Goal: Find specific fact: Find specific fact

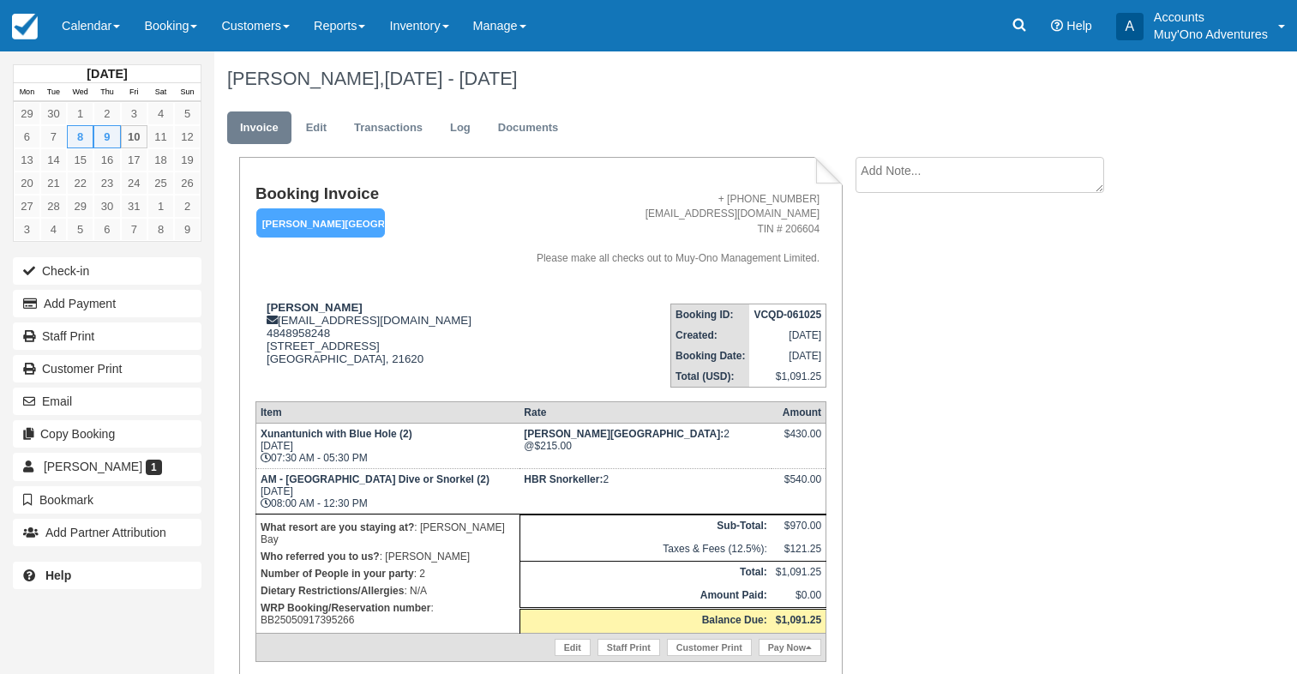
scroll to position [55, 0]
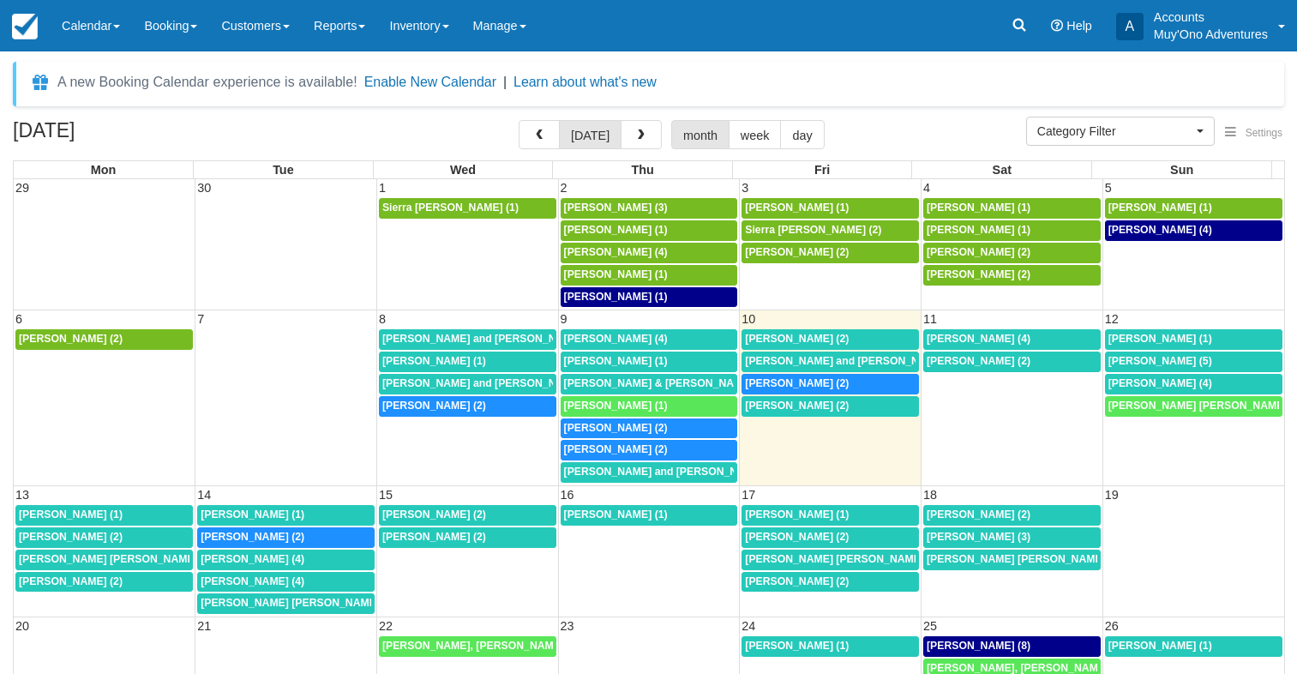
select select
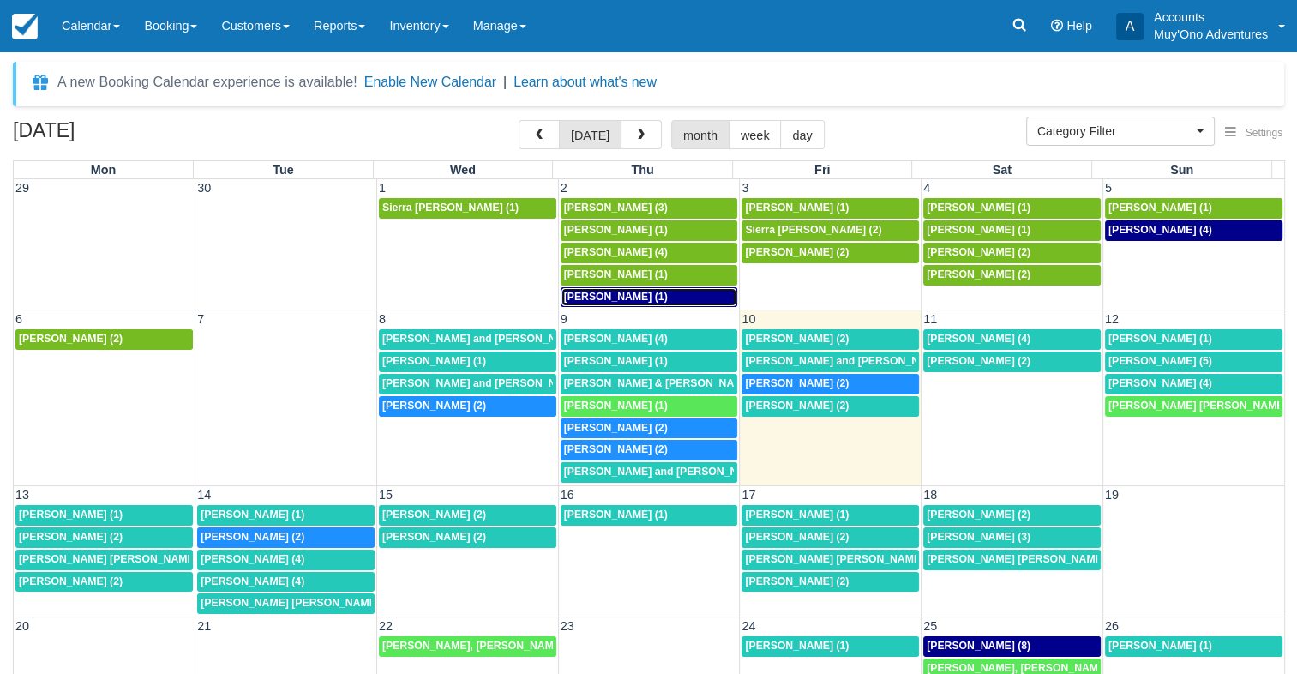
click at [603, 296] on span "[PERSON_NAME] (1)" at bounding box center [616, 297] width 104 height 12
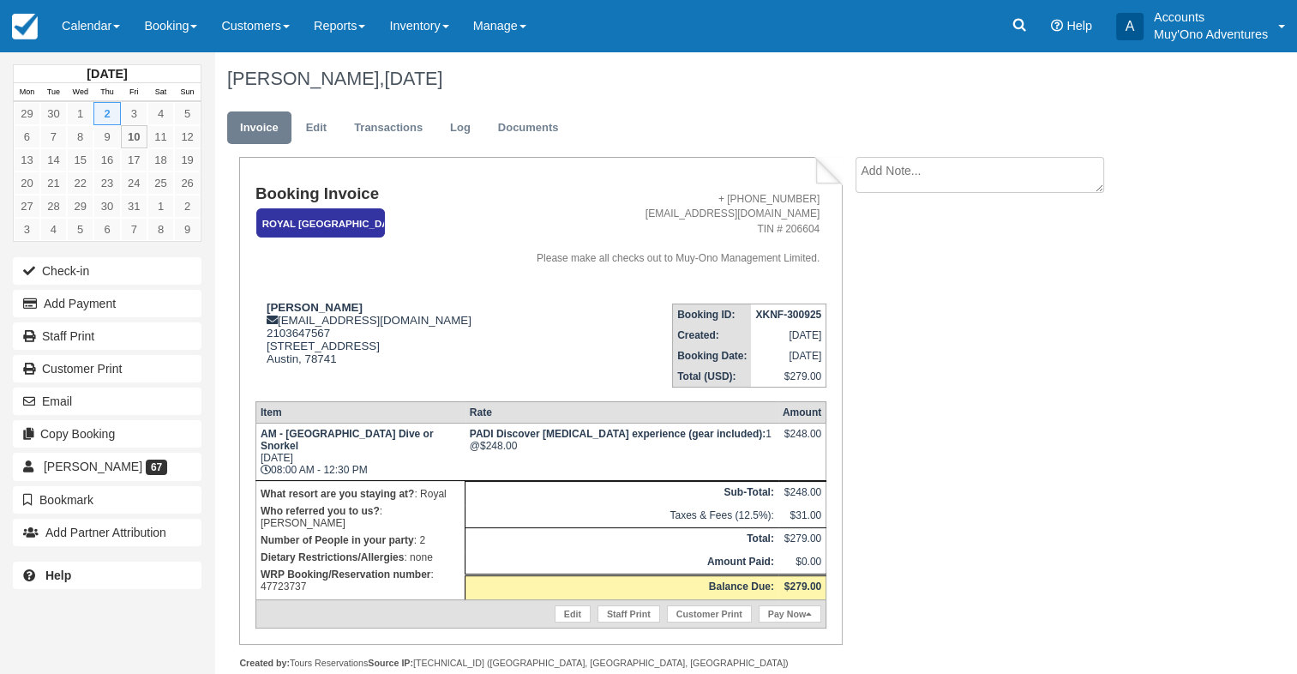
click at [296, 566] on p "WRP Booking/Reservation number : 47723737" at bounding box center [361, 580] width 200 height 29
click at [297, 566] on p "WRP Booking/Reservation number : 47723737" at bounding box center [361, 580] width 200 height 29
click at [302, 566] on p "WRP Booking/Reservation number : 47723737" at bounding box center [361, 580] width 200 height 29
copy p "47723737"
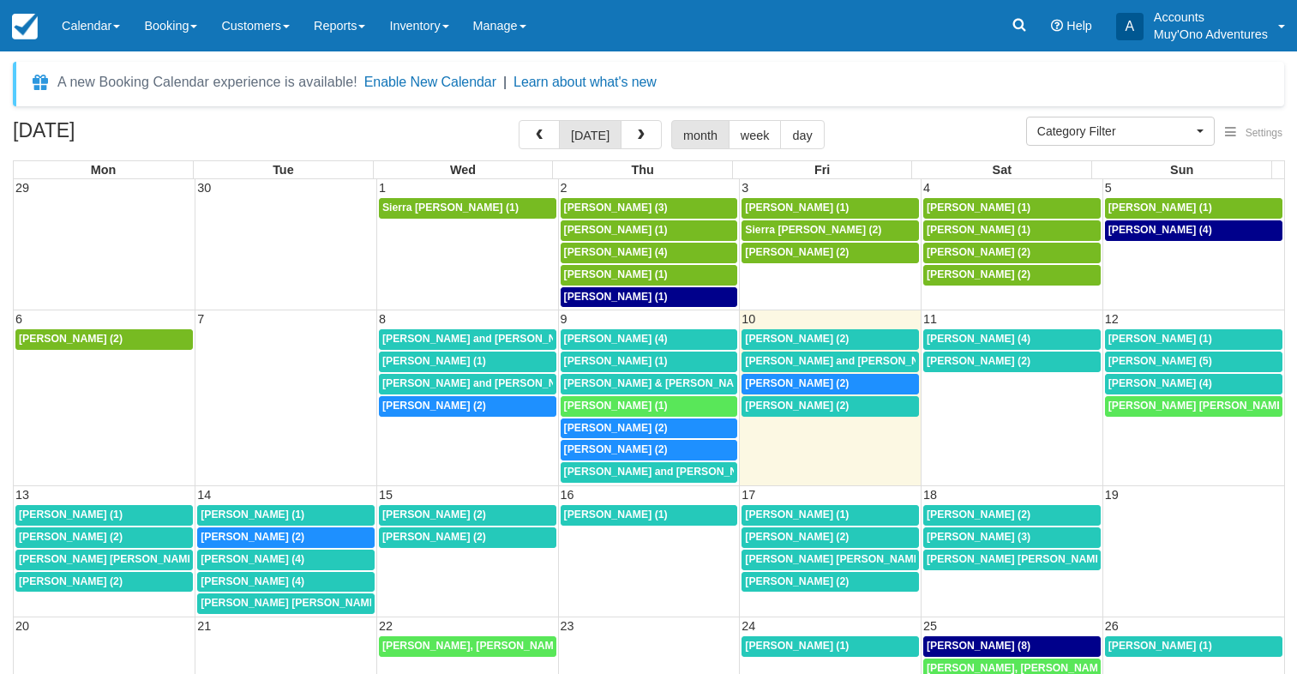
select select
click at [1123, 230] on span "[PERSON_NAME] (4)" at bounding box center [1161, 230] width 104 height 12
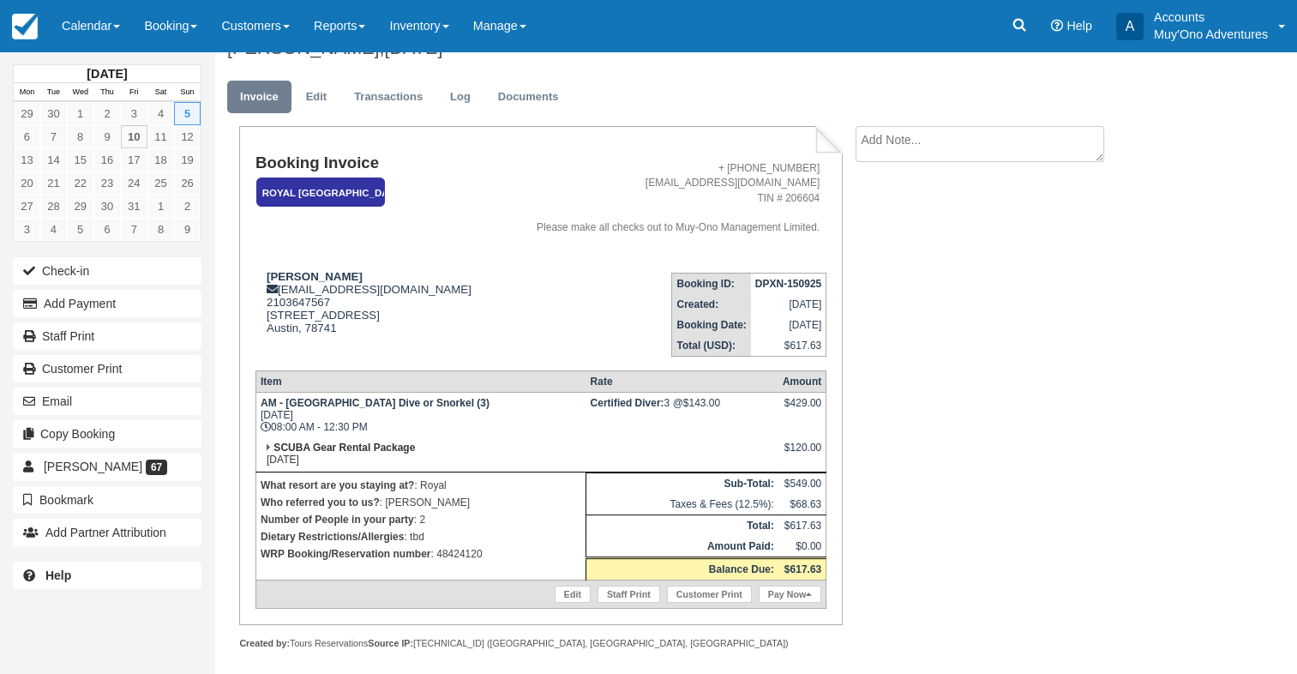
scroll to position [45, 0]
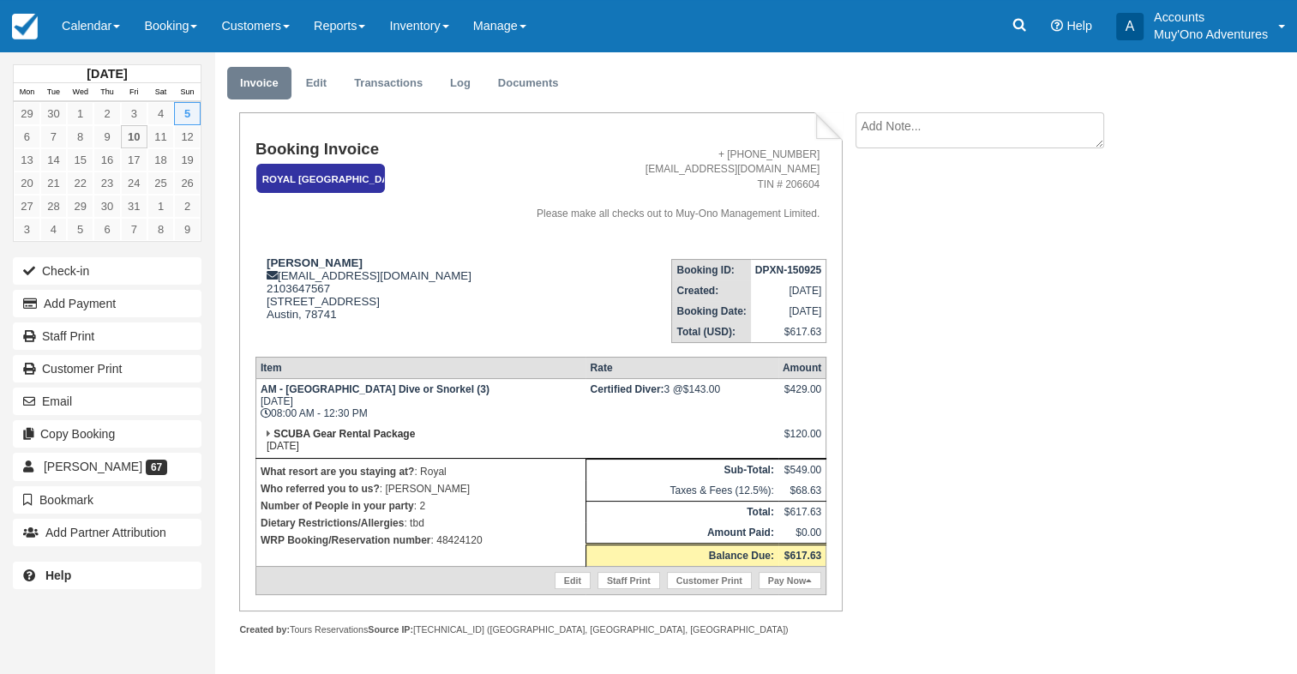
click at [470, 541] on p "WRP Booking/Reservation number : 48424120" at bounding box center [421, 540] width 321 height 17
copy p "48424120"
click at [112, 43] on link "Calendar" at bounding box center [91, 25] width 82 height 51
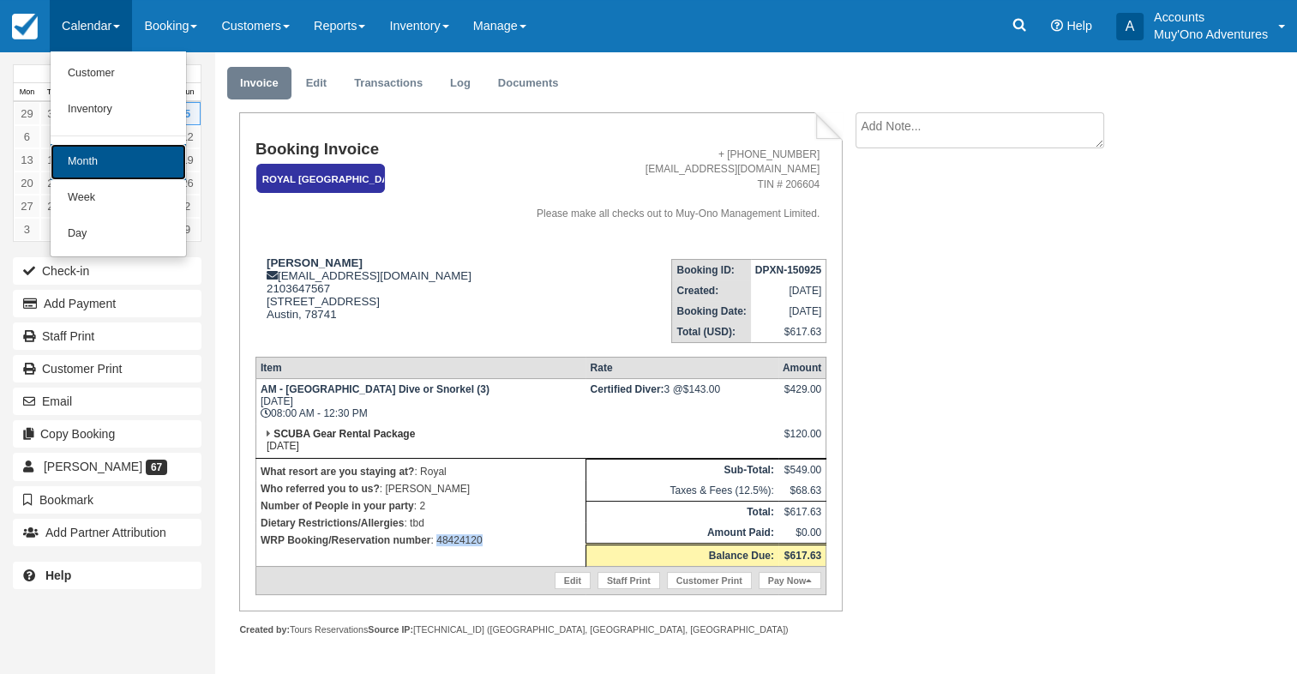
click at [108, 154] on link "Month" at bounding box center [118, 162] width 135 height 36
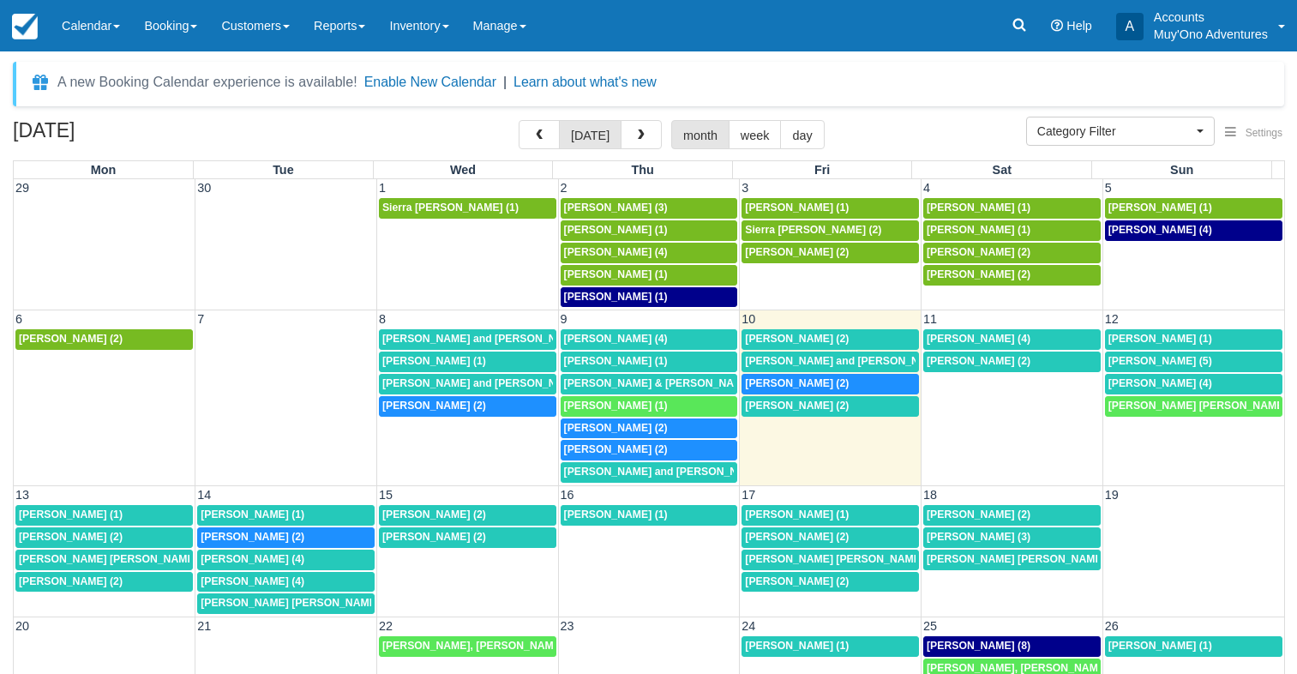
select select
click at [461, 409] on div "7:30a [PERSON_NAME] (2)" at bounding box center [467, 407] width 171 height 14
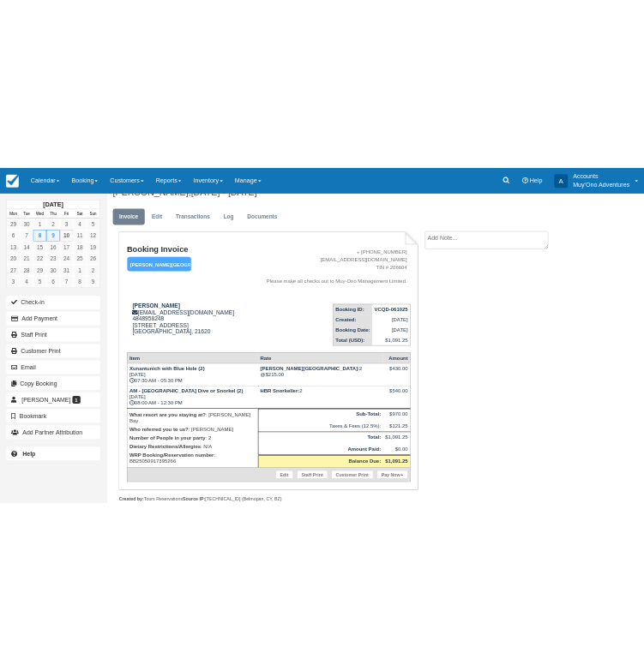
scroll to position [55, 0]
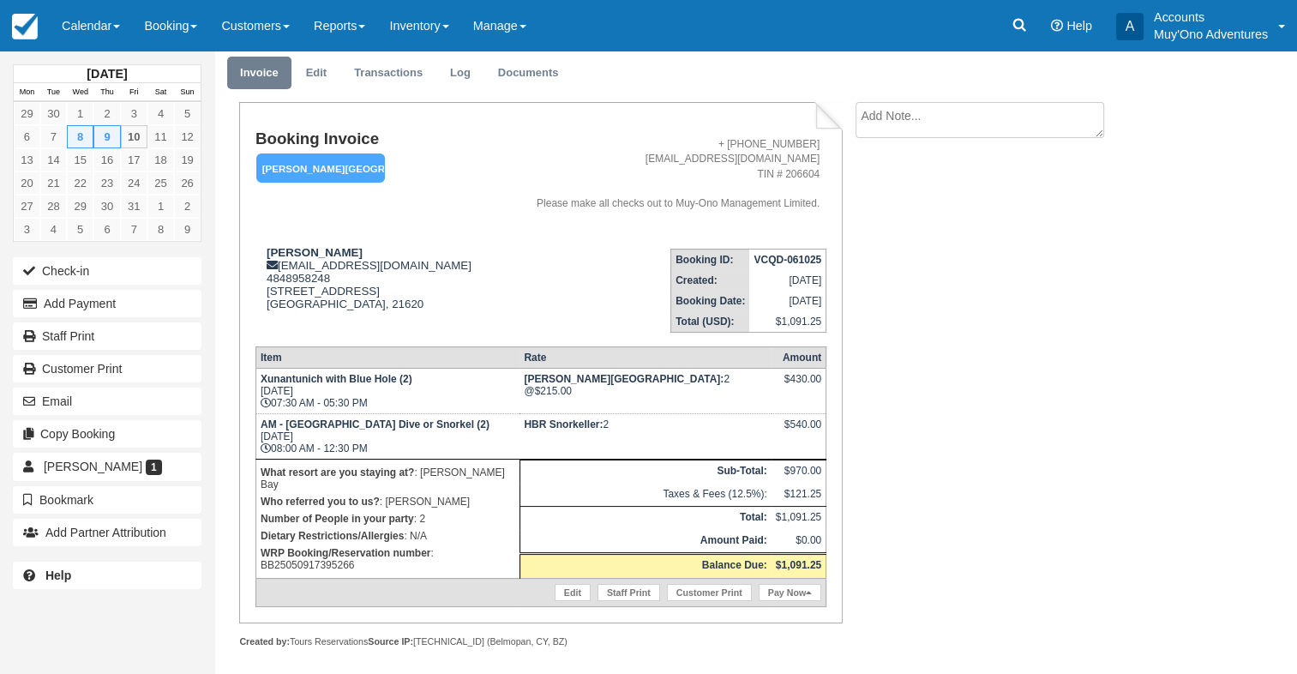
click at [470, 544] on p "WRP Booking/Reservation number : BB25050917395266" at bounding box center [388, 558] width 255 height 29
copy p "BB25050917395266"
click at [783, 252] on td "VCQD-061025" at bounding box center [787, 259] width 76 height 21
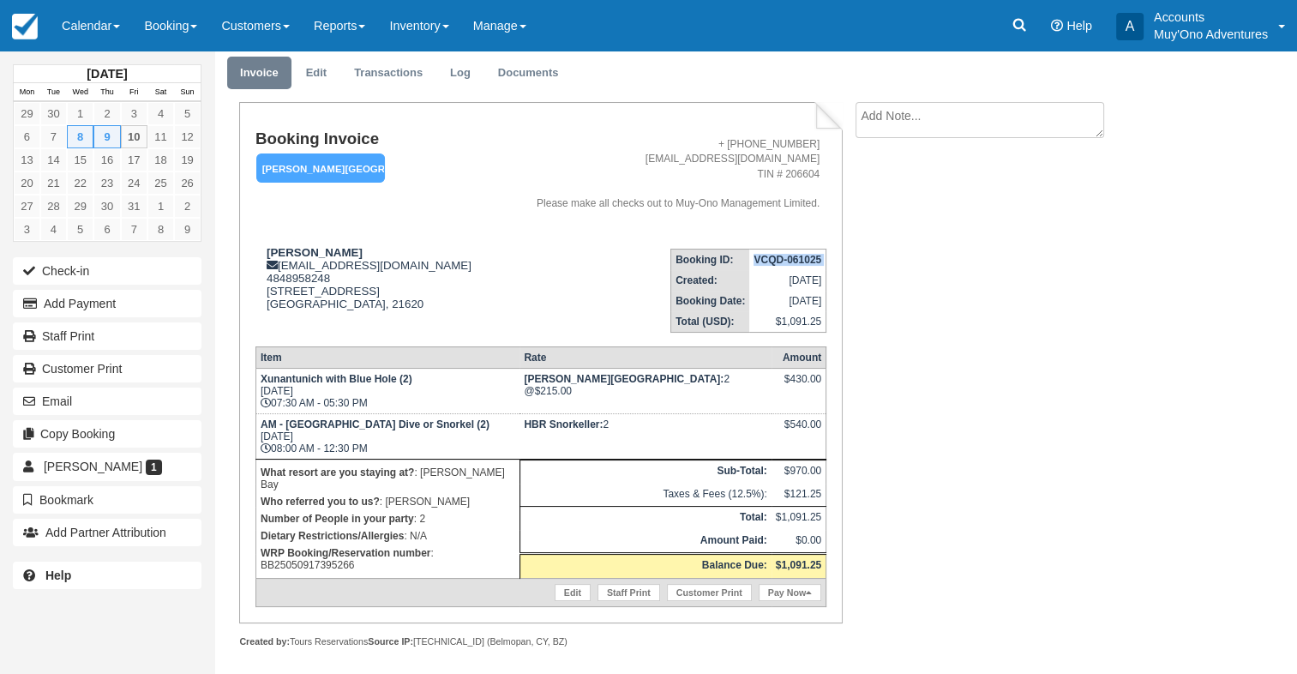
click at [783, 252] on td "VCQD-061025" at bounding box center [787, 259] width 76 height 21
copy tbody "VCQD-061025"
click at [274, 255] on strong "Joseph Bozzi" at bounding box center [315, 252] width 96 height 13
drag, startPoint x: 266, startPoint y: 252, endPoint x: 340, endPoint y: 252, distance: 73.7
click at [340, 252] on div "Joseph Bozzi jbozzi2000@gmail.com 4848958248 7019 Church Hill Road, APT B Chest…" at bounding box center [376, 289] width 241 height 86
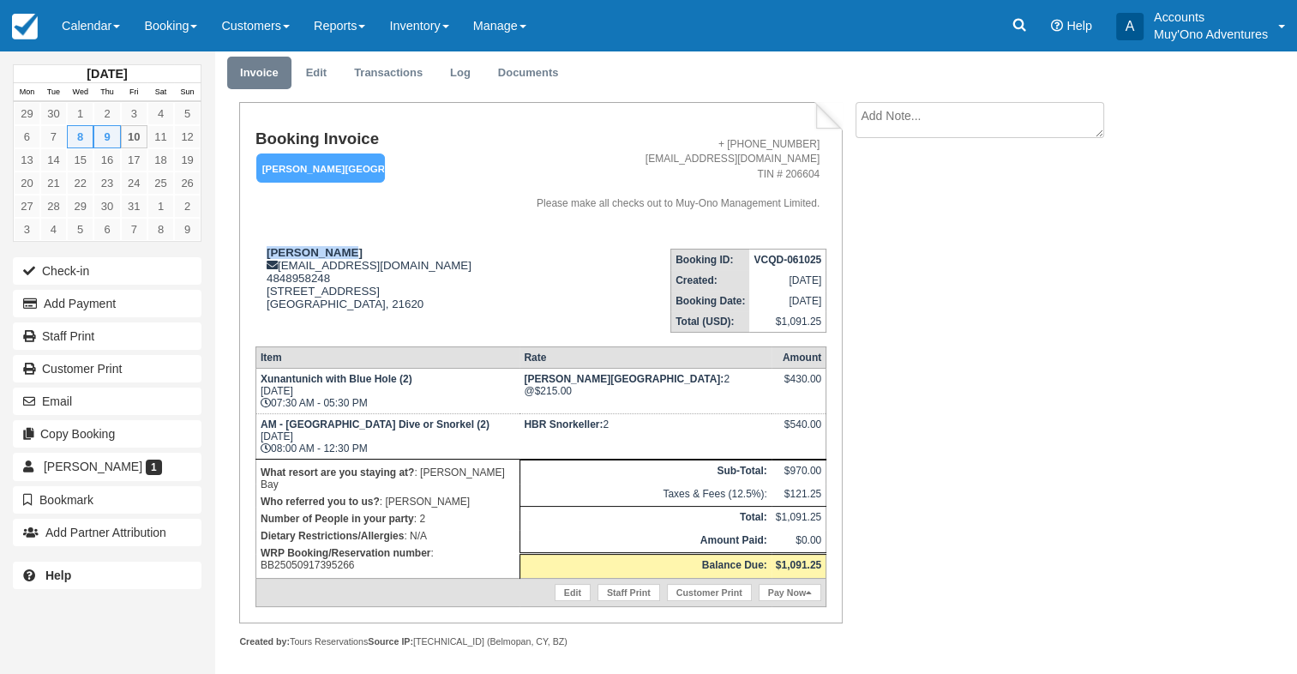
copy strong "Joseph Bozzi"
drag, startPoint x: 262, startPoint y: 384, endPoint x: 394, endPoint y: 384, distance: 132.9
click at [394, 384] on strong "Xunantunich with Blue Hole (2)" at bounding box center [337, 379] width 152 height 12
copy strong "Xunantunich with Blue Hole"
click at [489, 544] on p "WRP Booking/Reservation number : BB25050917395266" at bounding box center [388, 558] width 255 height 29
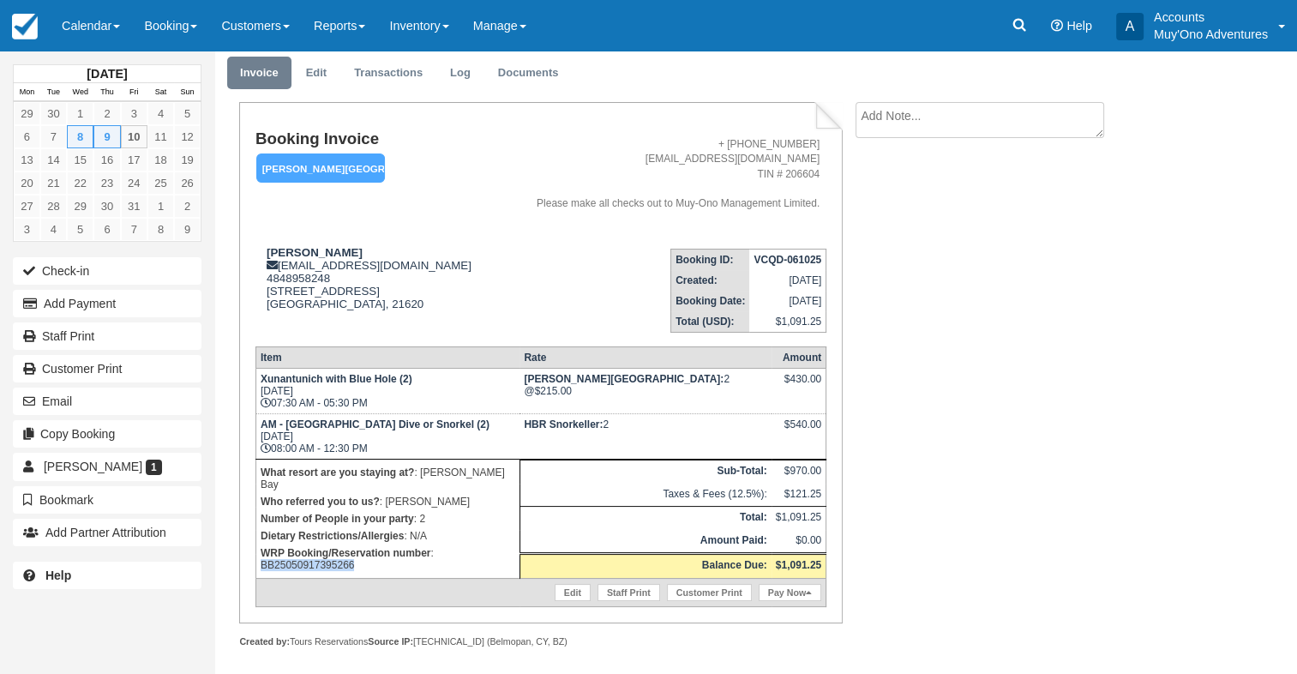
click at [489, 544] on p "WRP Booking/Reservation number : BB25050917395266" at bounding box center [388, 558] width 255 height 29
copy p "BB25050917395266"
click at [785, 261] on strong "VCQD-061025" at bounding box center [788, 260] width 68 height 12
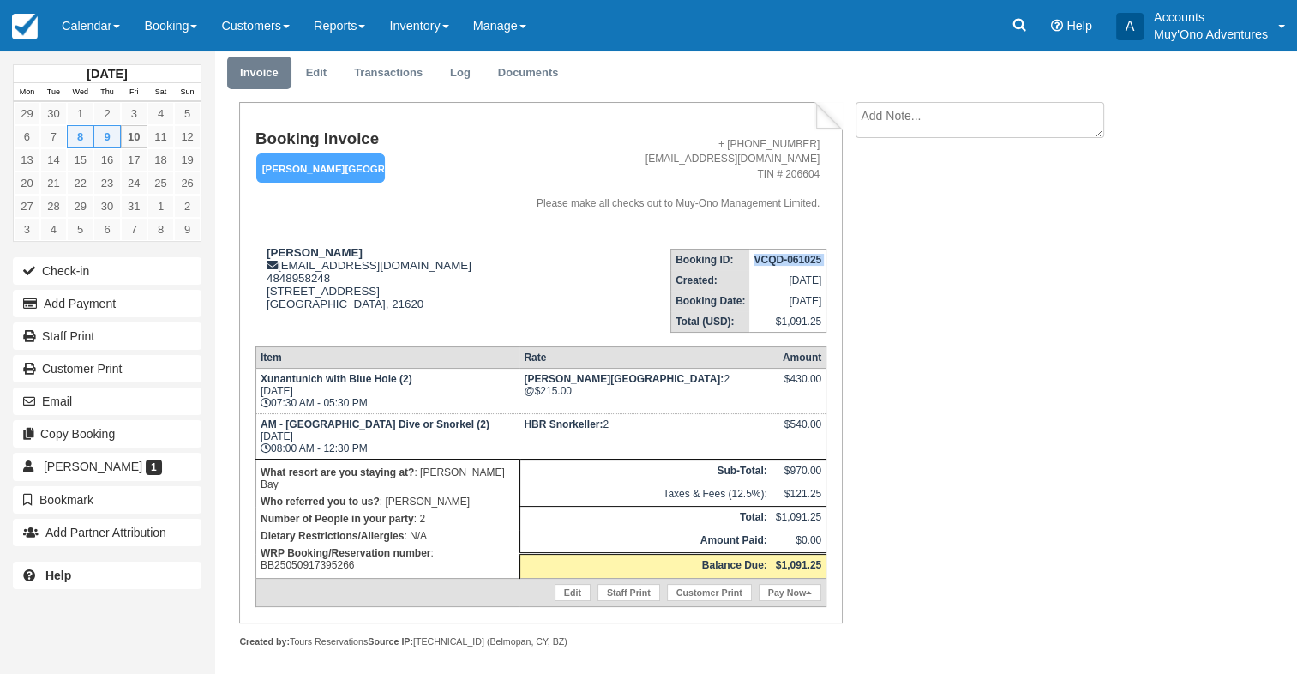
copy tbody "VCQD-061025"
drag, startPoint x: 266, startPoint y: 246, endPoint x: 342, endPoint y: 255, distance: 76.8
click at [342, 255] on div "Joseph Bozzi jbozzi2000@gmail.com 4848958248 7019 Church Hill Road, APT B Chest…" at bounding box center [376, 289] width 241 height 86
copy strong "Joseph Bozzi"
drag, startPoint x: 285, startPoint y: 430, endPoint x: 374, endPoint y: 428, distance: 89.2
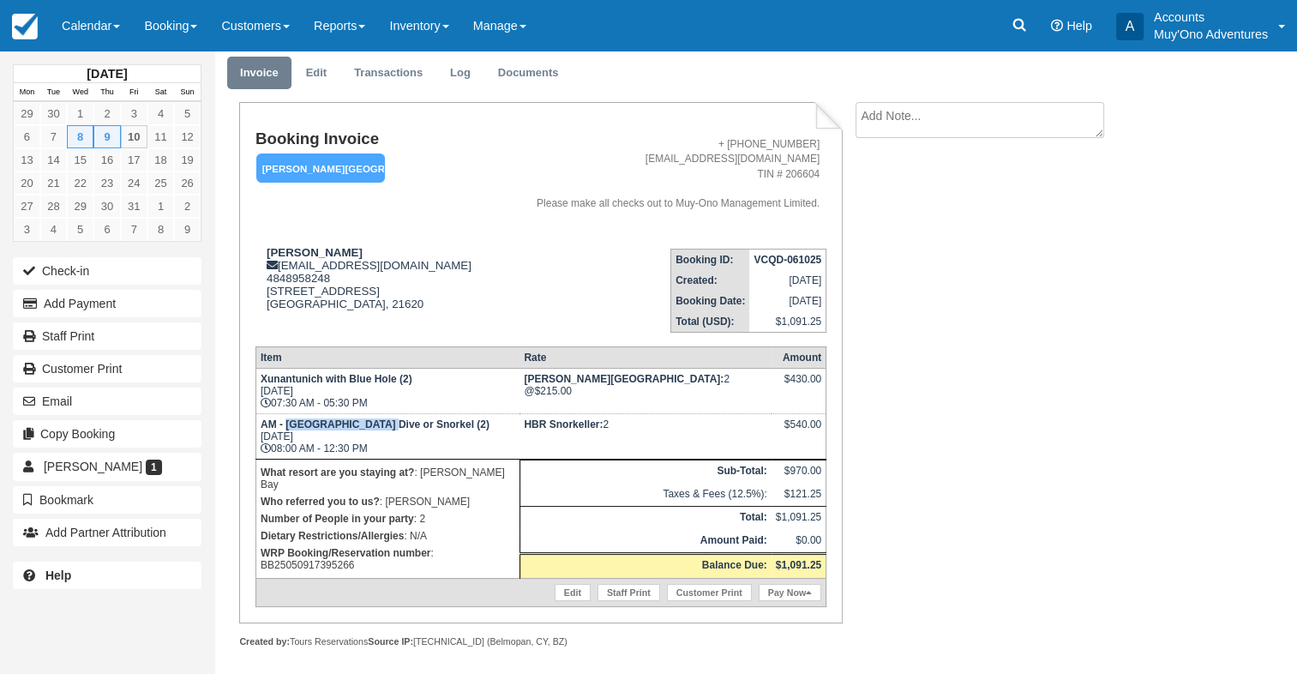
click at [374, 428] on strong "AM - Belize Barrier Reef Dive or Snorkel (2)" at bounding box center [375, 424] width 229 height 12
copy strong "Belize Barrier Ree"
click at [468, 544] on p "WRP Booking/Reservation number : BB25050917395266" at bounding box center [388, 558] width 255 height 29
copy p "BB25050917395266"
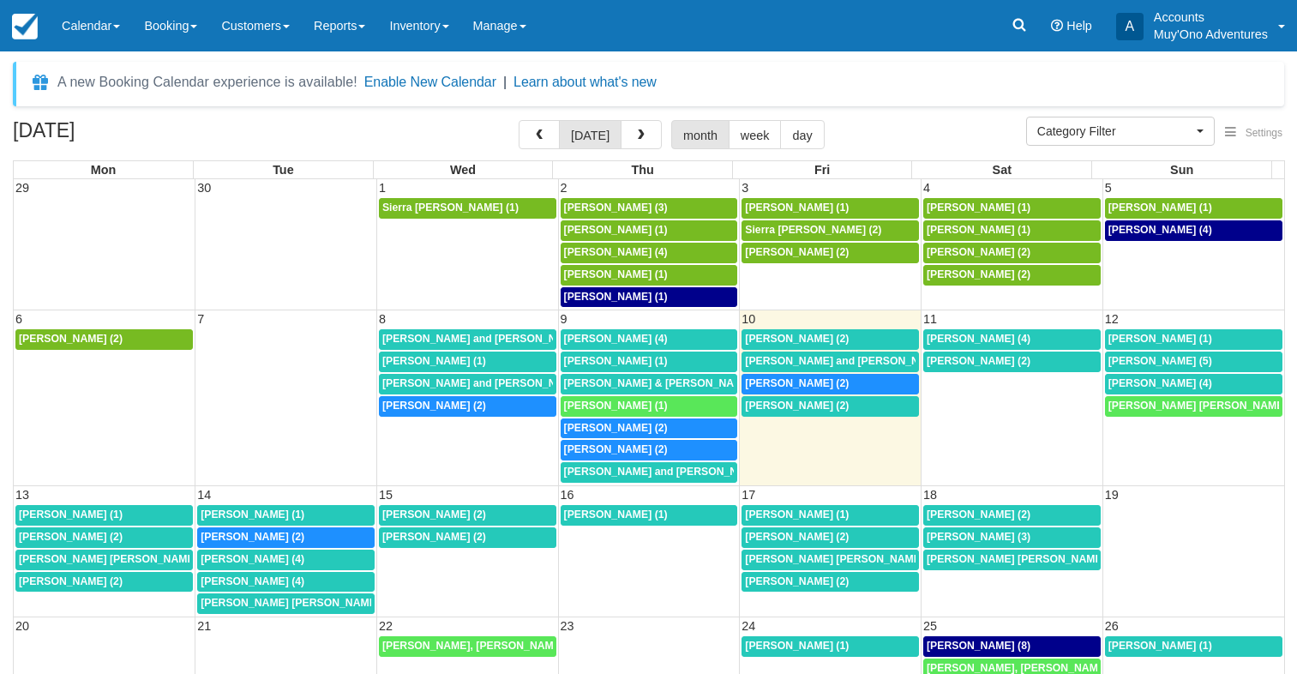
select select
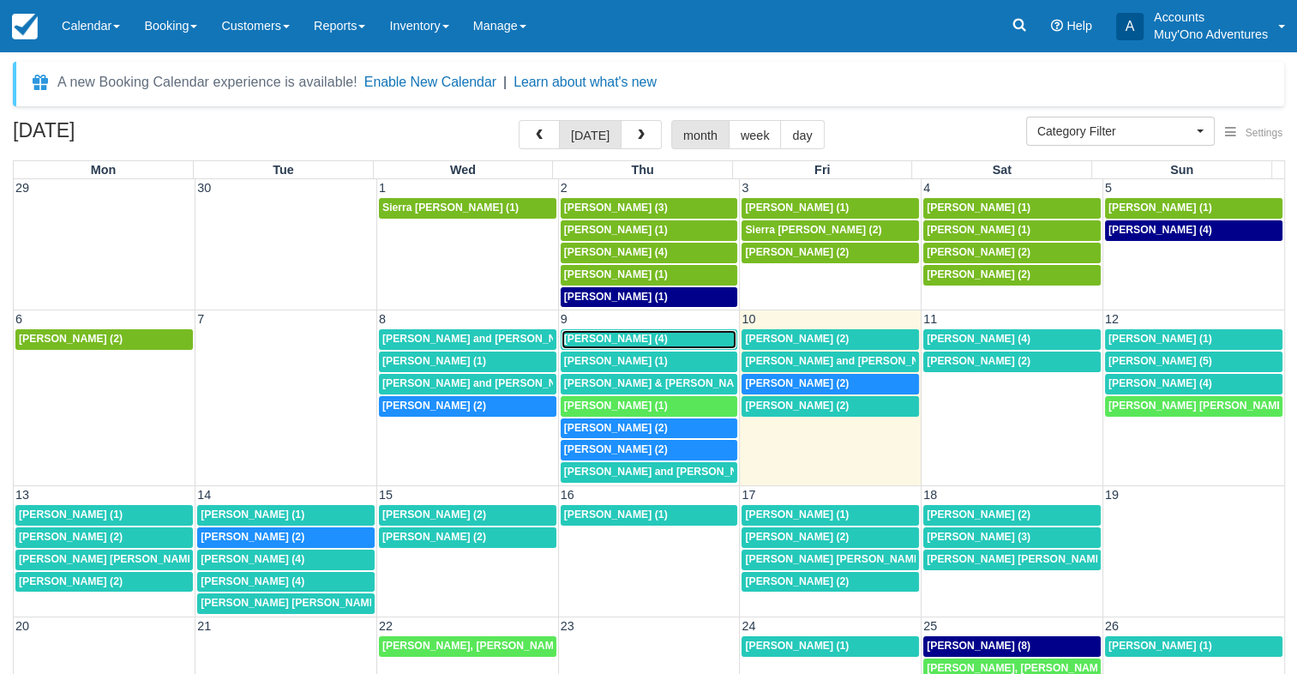
click at [607, 337] on span "Kurt Taylor (4)" at bounding box center [616, 339] width 104 height 12
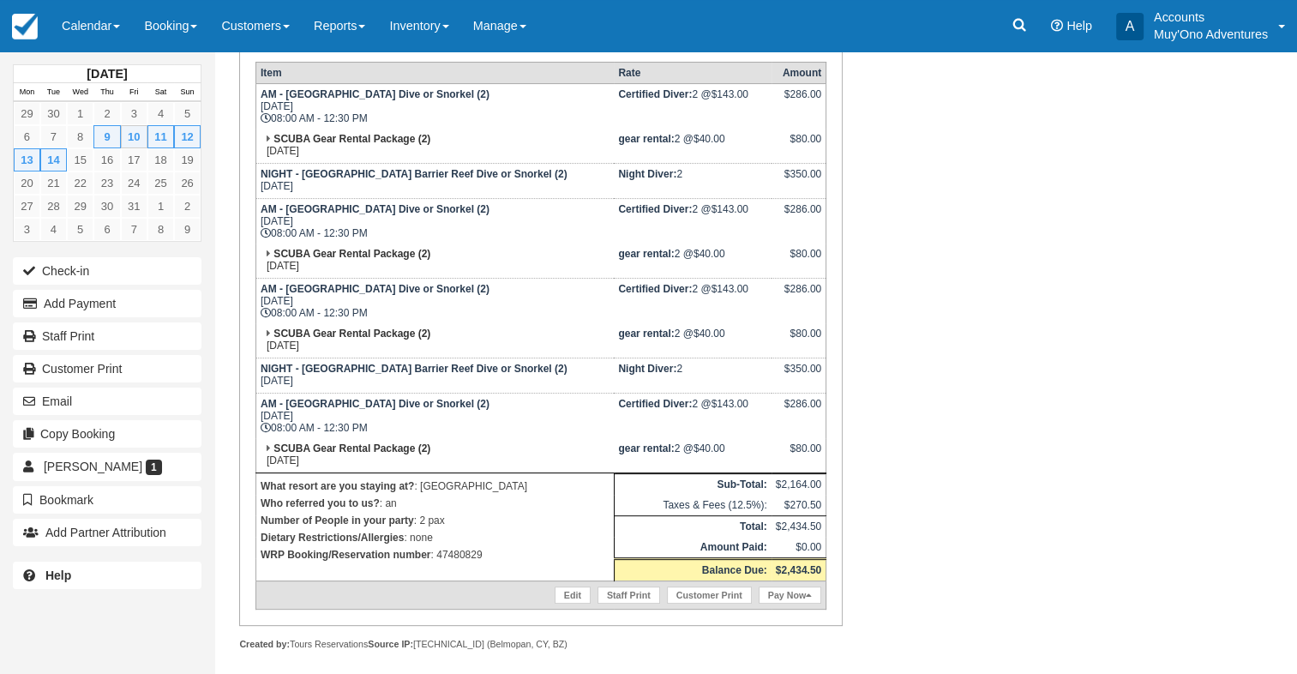
scroll to position [343, 0]
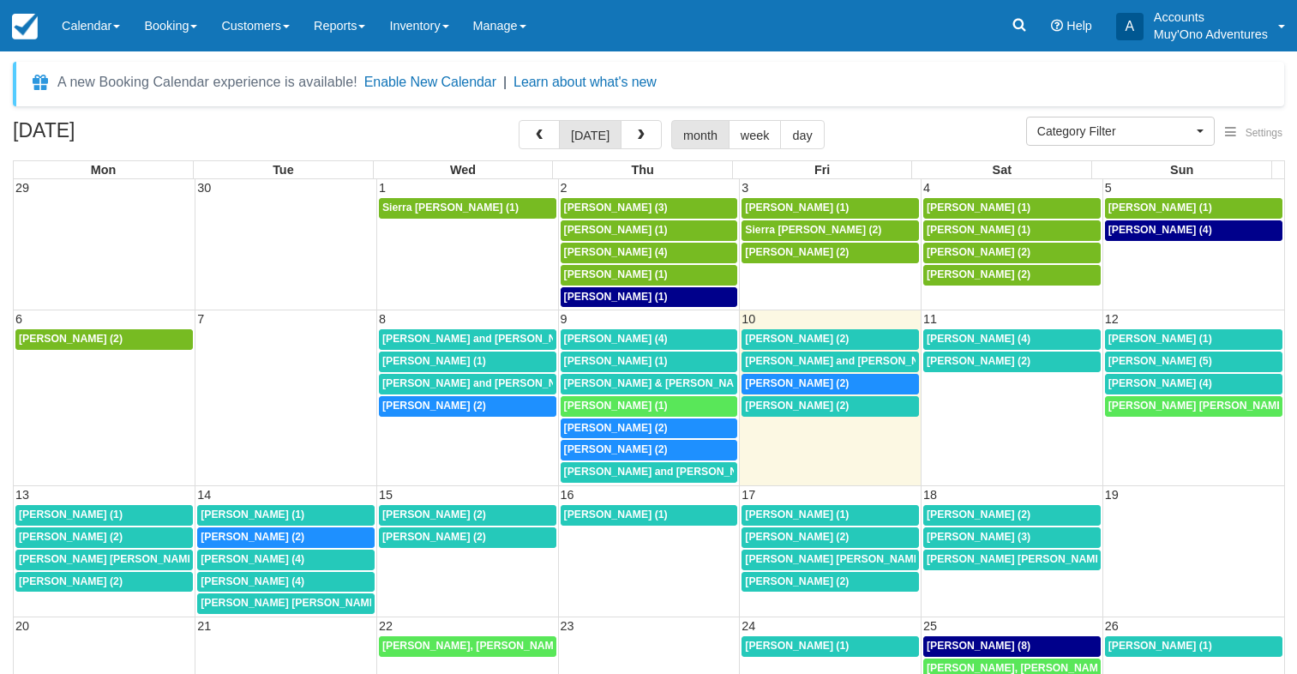
select select
click at [669, 358] on div "[PERSON_NAME] (1)" at bounding box center [649, 362] width 171 height 14
select select
click at [495, 388] on link "[PERSON_NAME] and [PERSON_NAME] (2)" at bounding box center [467, 384] width 177 height 21
select select
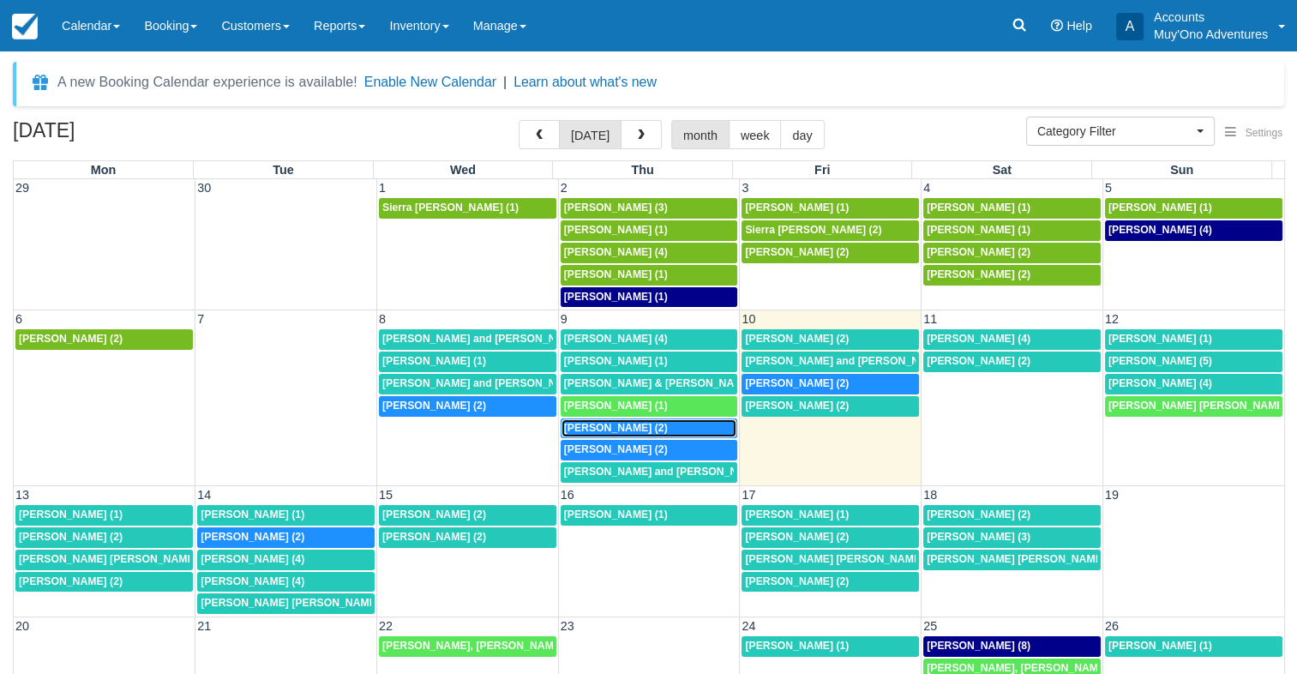
click at [638, 424] on span "Addie Rosenberger (2)" at bounding box center [616, 428] width 104 height 12
select select
click at [586, 447] on span "Joseph Bozzi (2)" at bounding box center [616, 449] width 104 height 12
select select
click at [645, 472] on span "Kerrianne and Dylan England (1)" at bounding box center [672, 472] width 216 height 12
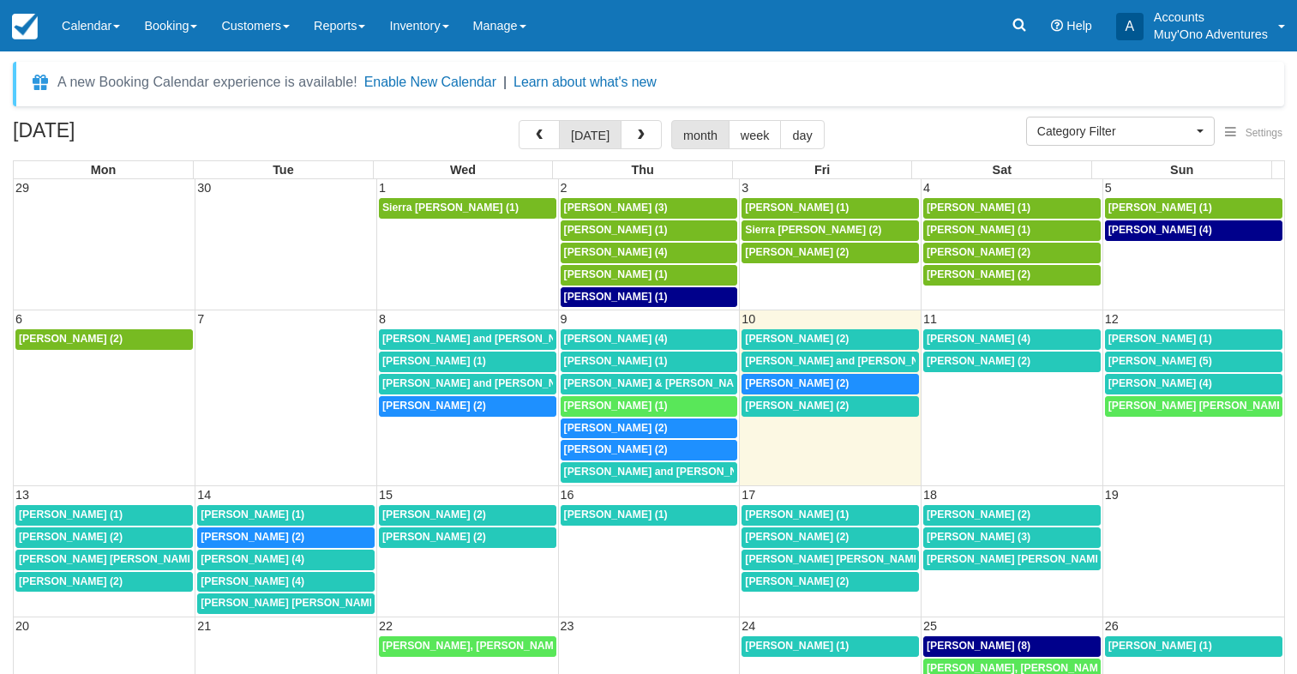
select select
click at [626, 424] on span "Addie Rosenberger (2)" at bounding box center [616, 428] width 104 height 12
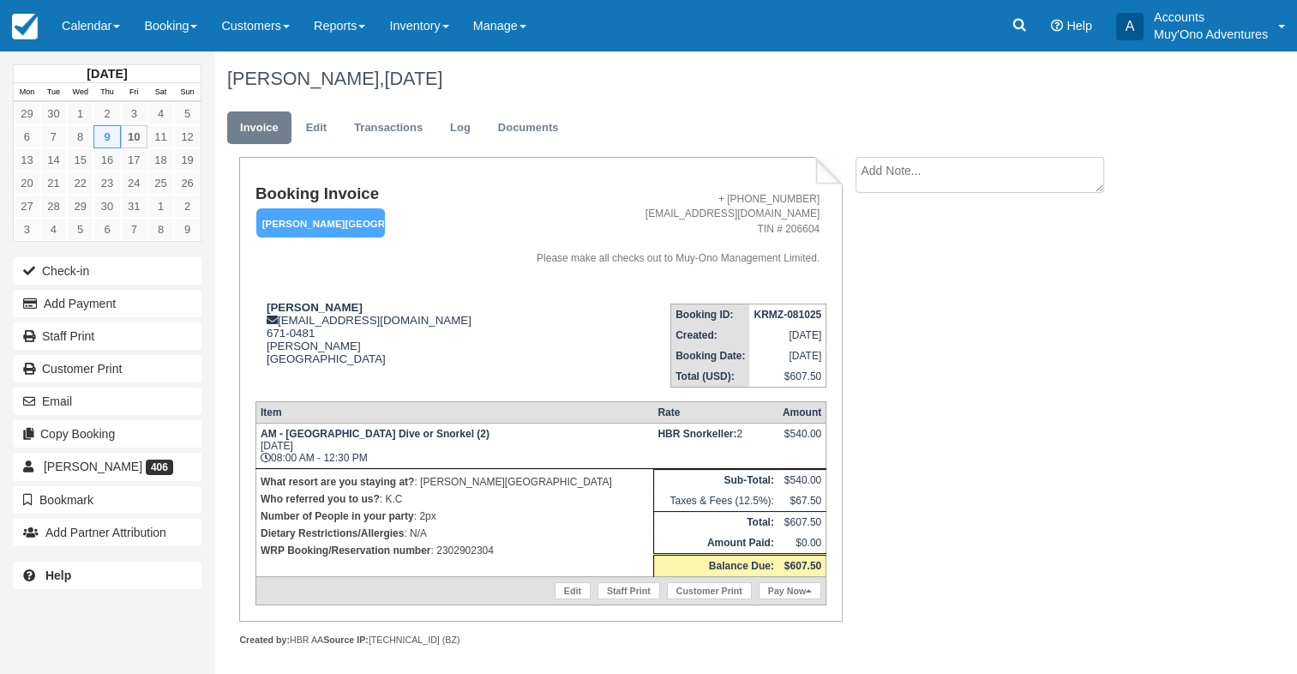
click at [470, 558] on p "WRP Booking/Reservation number : 2302902304" at bounding box center [455, 550] width 388 height 17
copy p "2302902304"
click at [114, 21] on link "Calendar" at bounding box center [91, 25] width 82 height 51
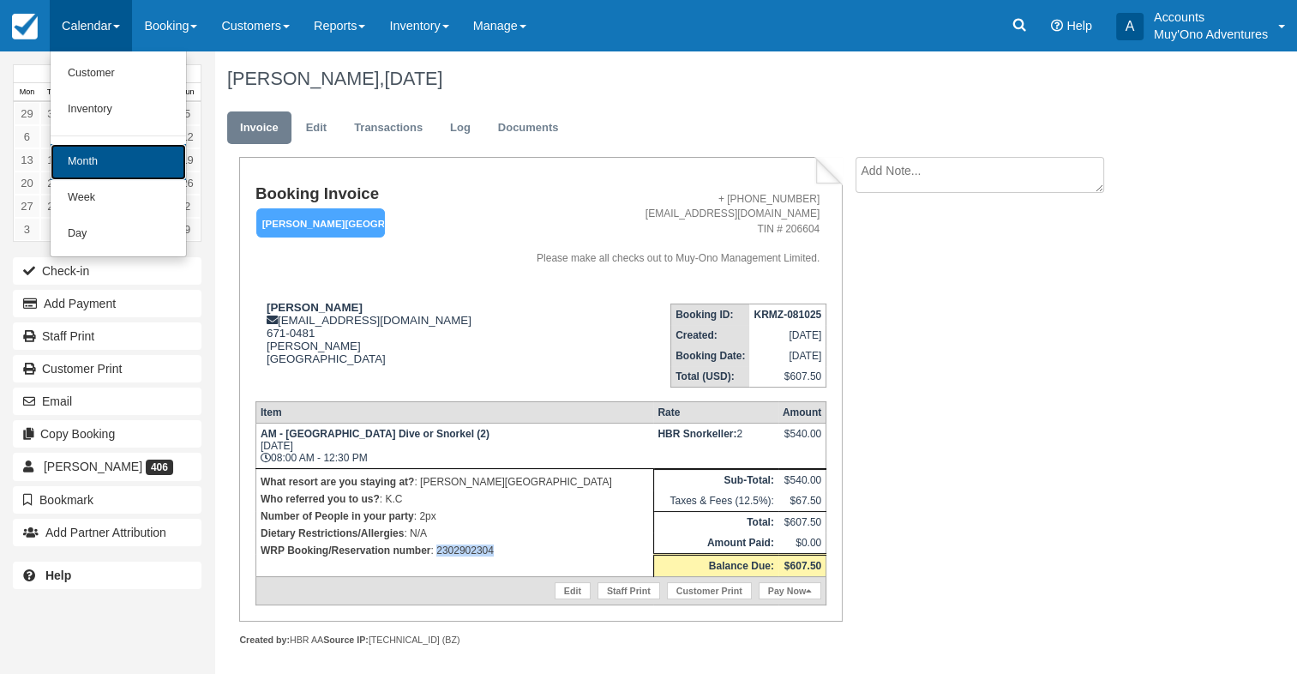
click at [99, 171] on link "Month" at bounding box center [118, 162] width 135 height 36
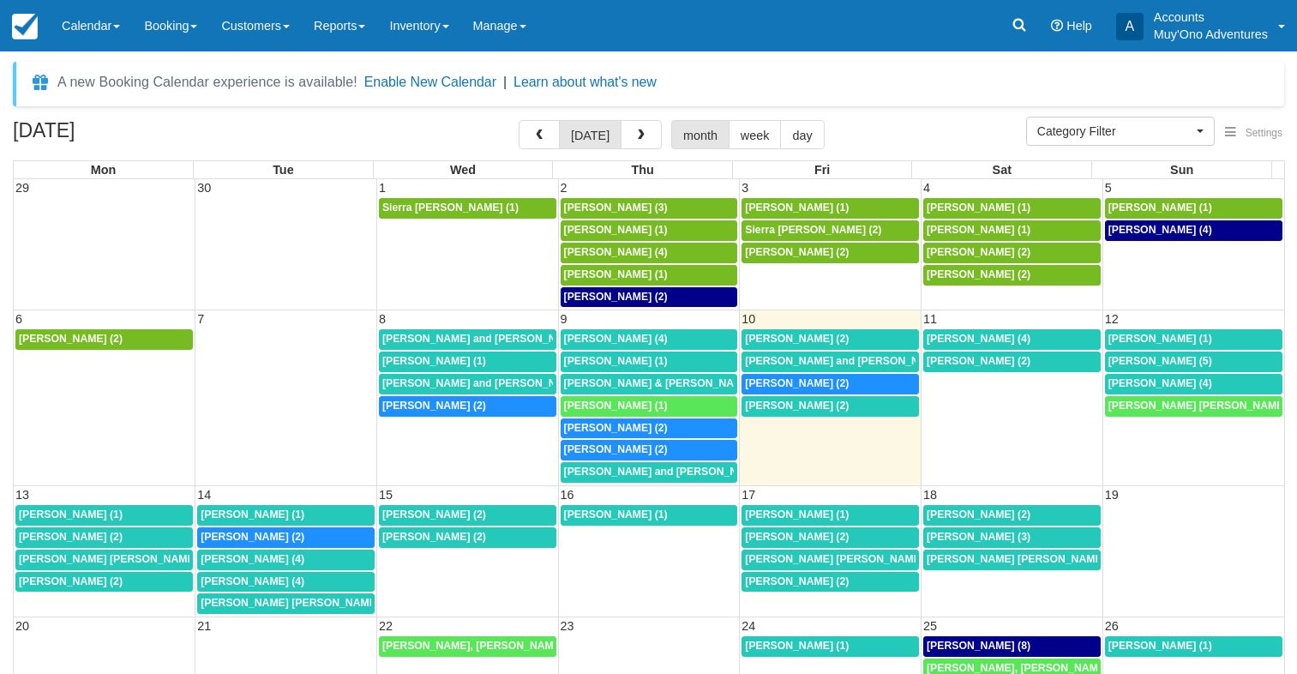
select select
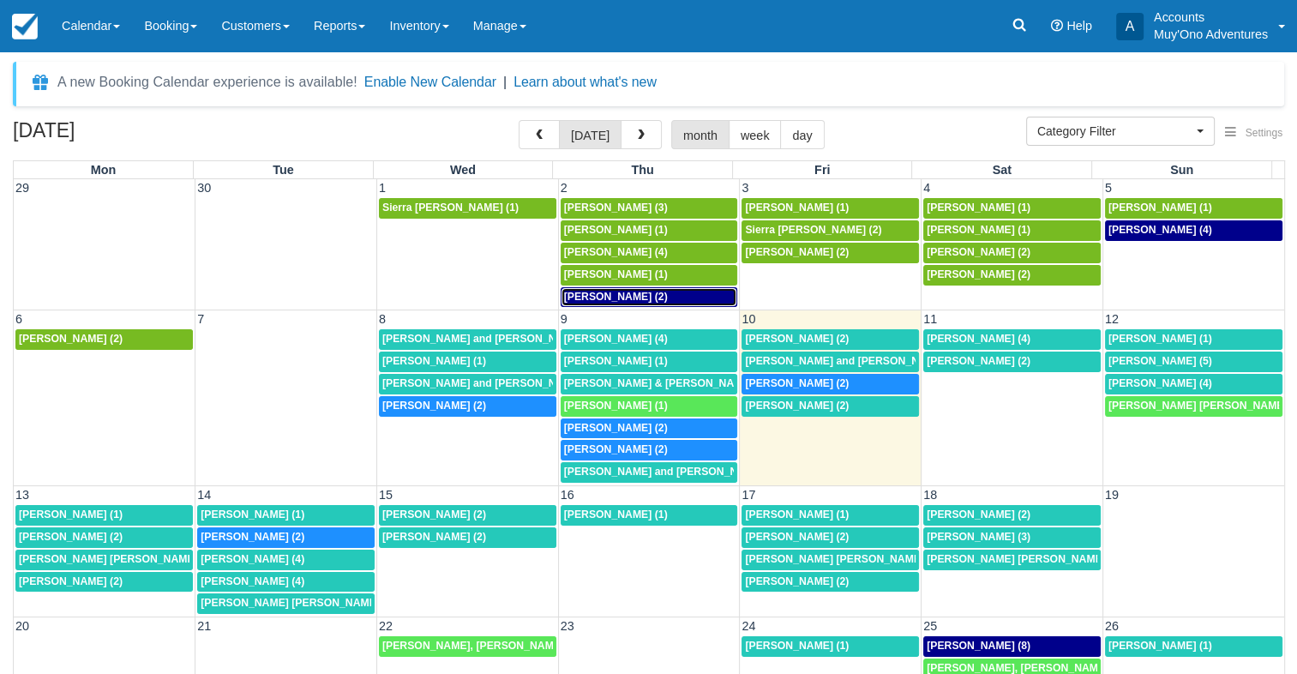
click at [702, 291] on div "8a Judy Poston (2)" at bounding box center [649, 298] width 171 height 14
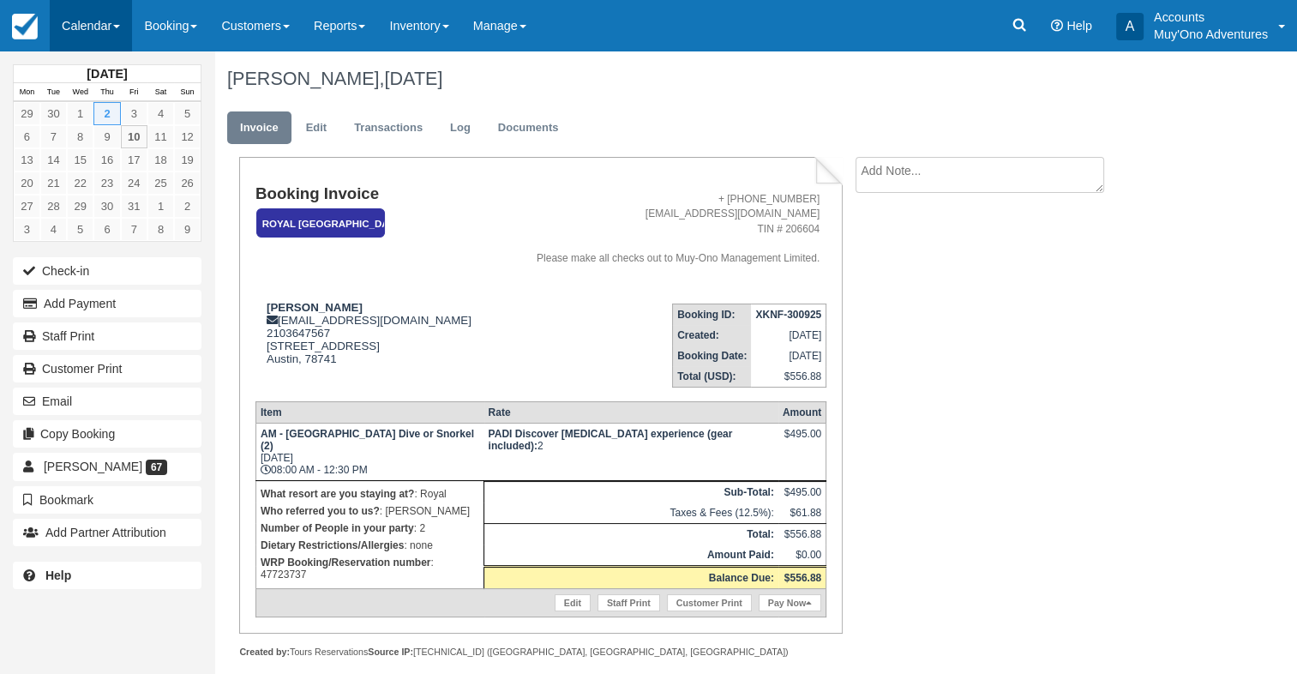
click at [117, 30] on link "Calendar" at bounding box center [91, 25] width 82 height 51
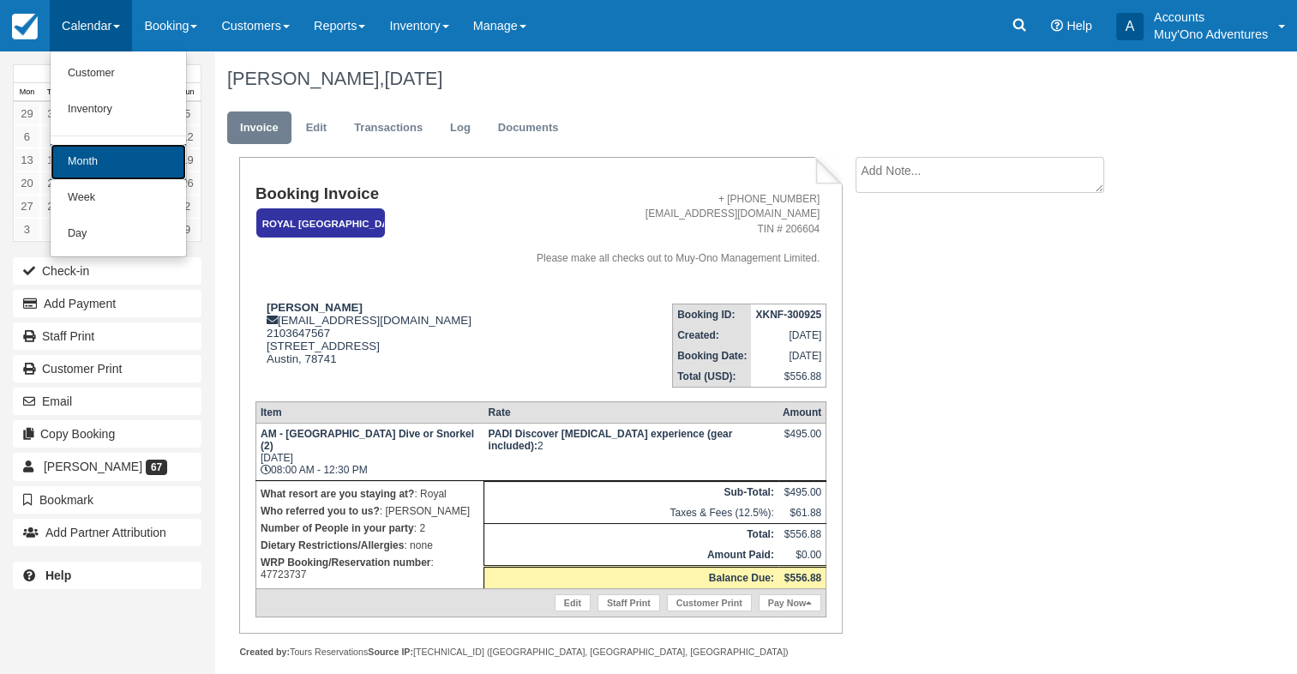
click at [87, 153] on link "Month" at bounding box center [118, 162] width 135 height 36
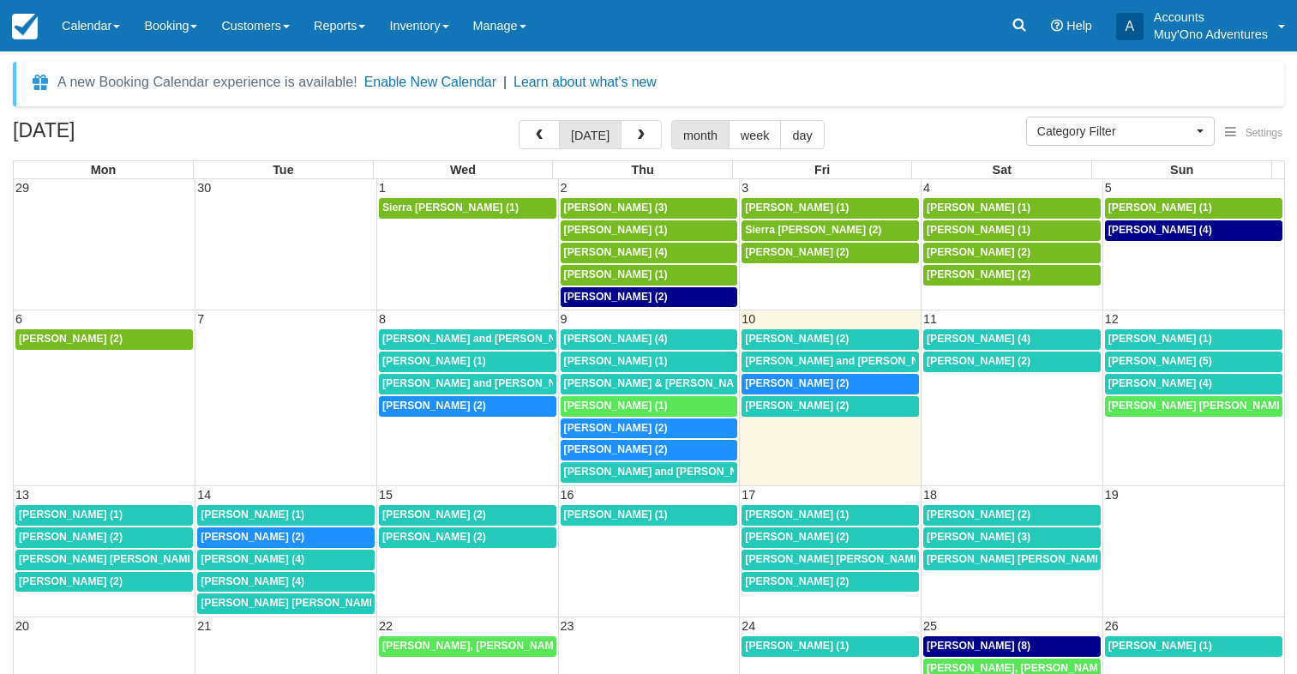
select select
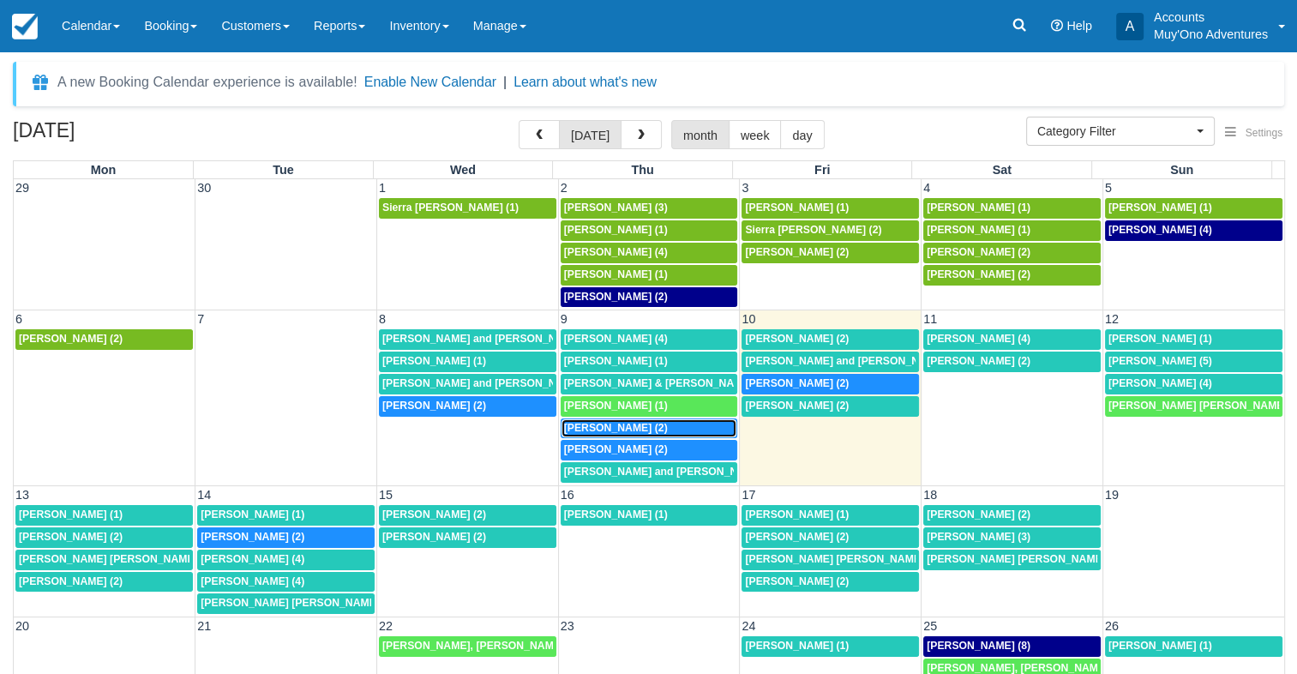
click at [642, 426] on span "[PERSON_NAME] (2)" at bounding box center [616, 428] width 104 height 12
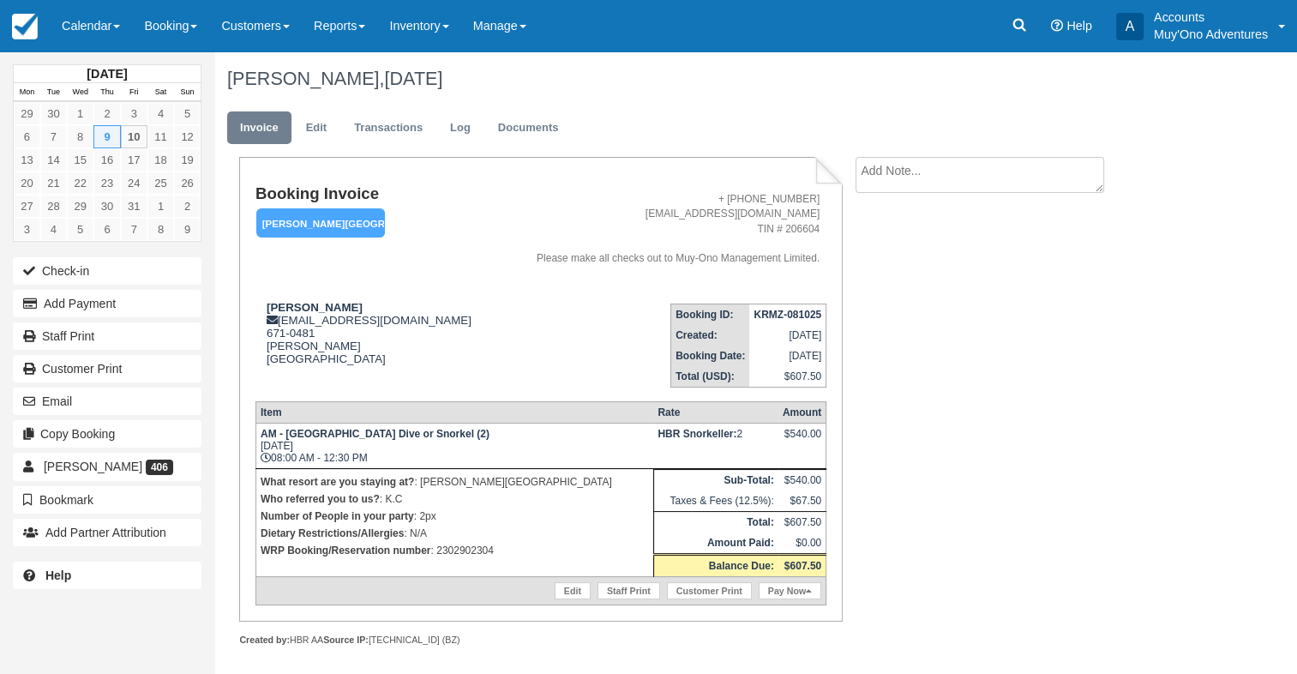
click at [460, 556] on p "WRP Booking/Reservation number : 2302902304" at bounding box center [455, 550] width 388 height 17
copy p "2302902304"
click at [785, 313] on strong "KRMZ-081025" at bounding box center [788, 315] width 68 height 12
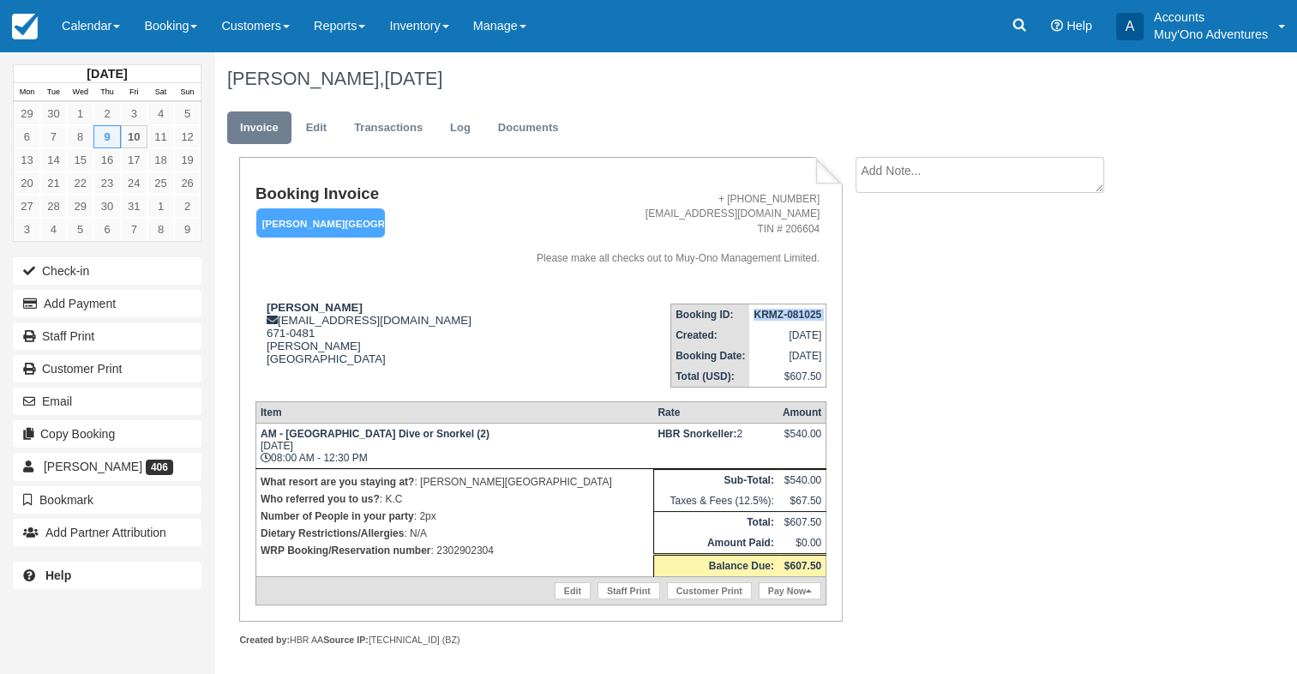
click at [785, 313] on strong "KRMZ-081025" at bounding box center [788, 315] width 68 height 12
copy tbody "KRMZ-081025"
click at [301, 302] on strong "Addie Rosenberger" at bounding box center [315, 307] width 96 height 13
click at [301, 303] on strong "Addie Rosenberger" at bounding box center [315, 307] width 96 height 13
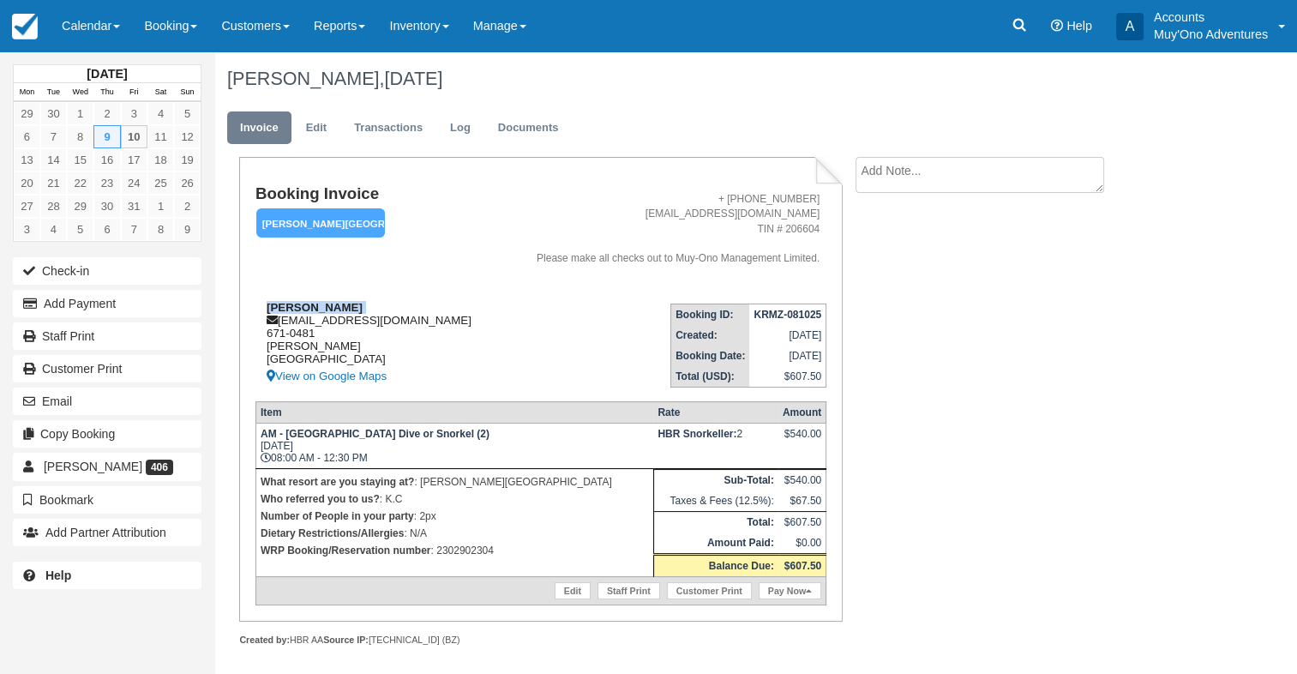
copy div "Addie Rosenberger"
drag, startPoint x: 286, startPoint y: 436, endPoint x: 377, endPoint y: 438, distance: 90.9
click at [377, 438] on strong "AM - [GEOGRAPHIC_DATA] Dive or Snorkel (2)" at bounding box center [375, 434] width 229 height 12
copy strong "Belize Barrier Reef"
click at [451, 550] on p "WRP Booking/Reservation number : 2302902304" at bounding box center [455, 550] width 388 height 17
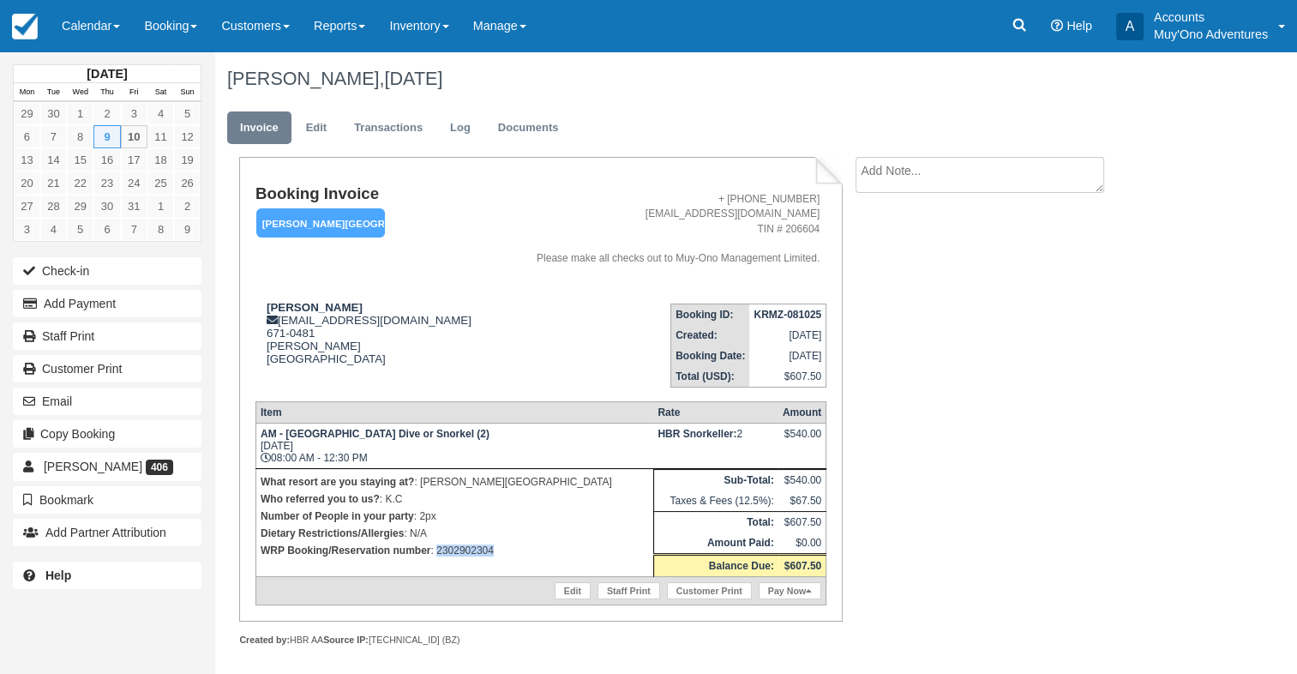
click at [450, 550] on p "WRP Booking/Reservation number : 2302902304" at bounding box center [455, 550] width 388 height 17
copy p "2302902304"
click at [91, 26] on link "Calendar" at bounding box center [91, 25] width 82 height 51
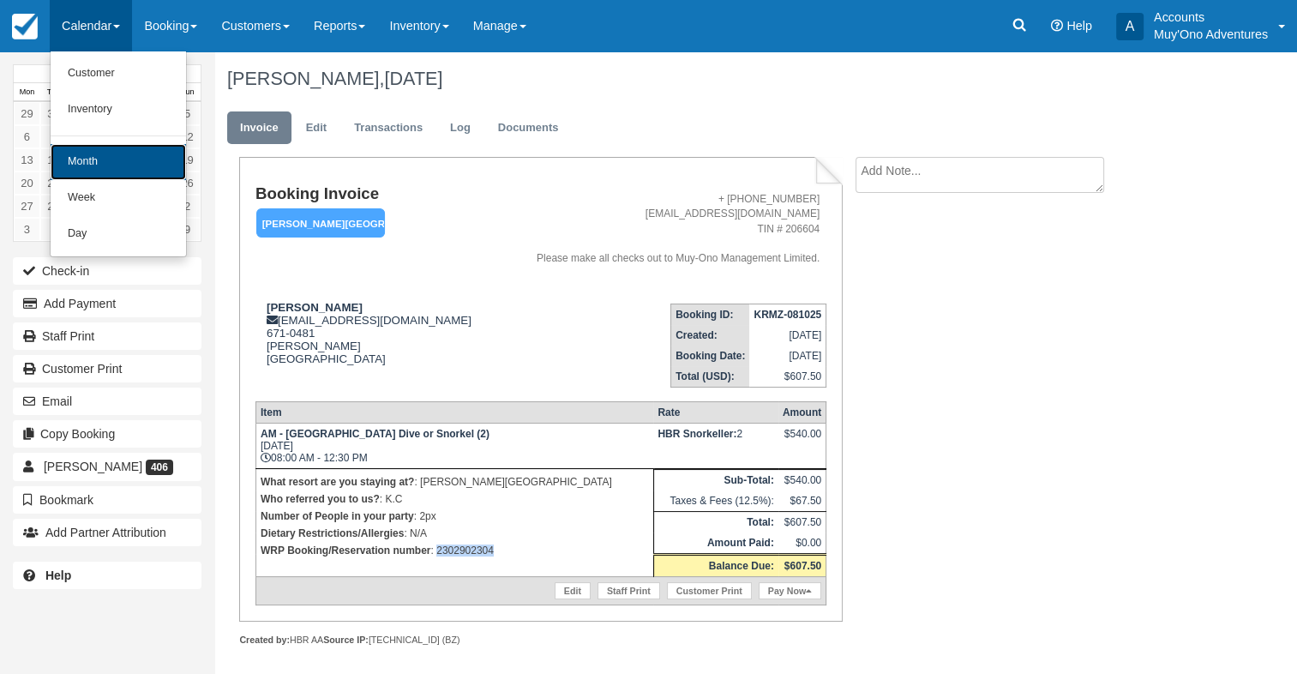
click at [87, 147] on link "Month" at bounding box center [118, 162] width 135 height 36
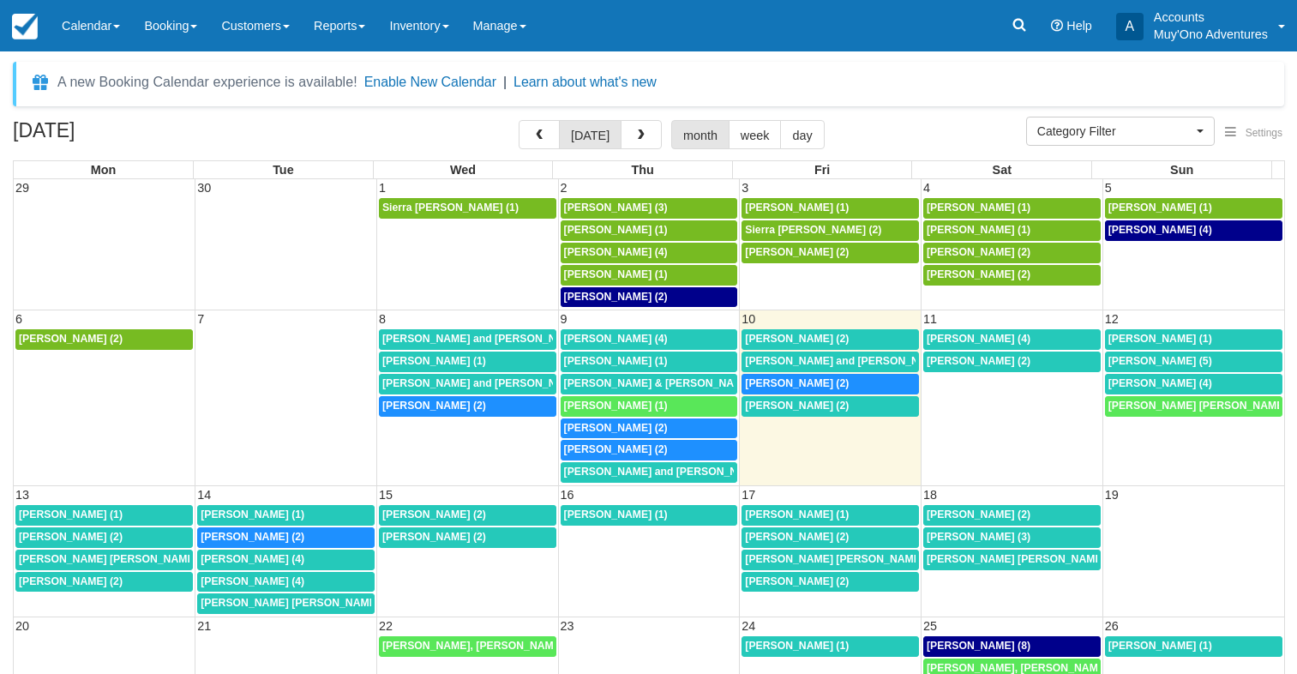
select select
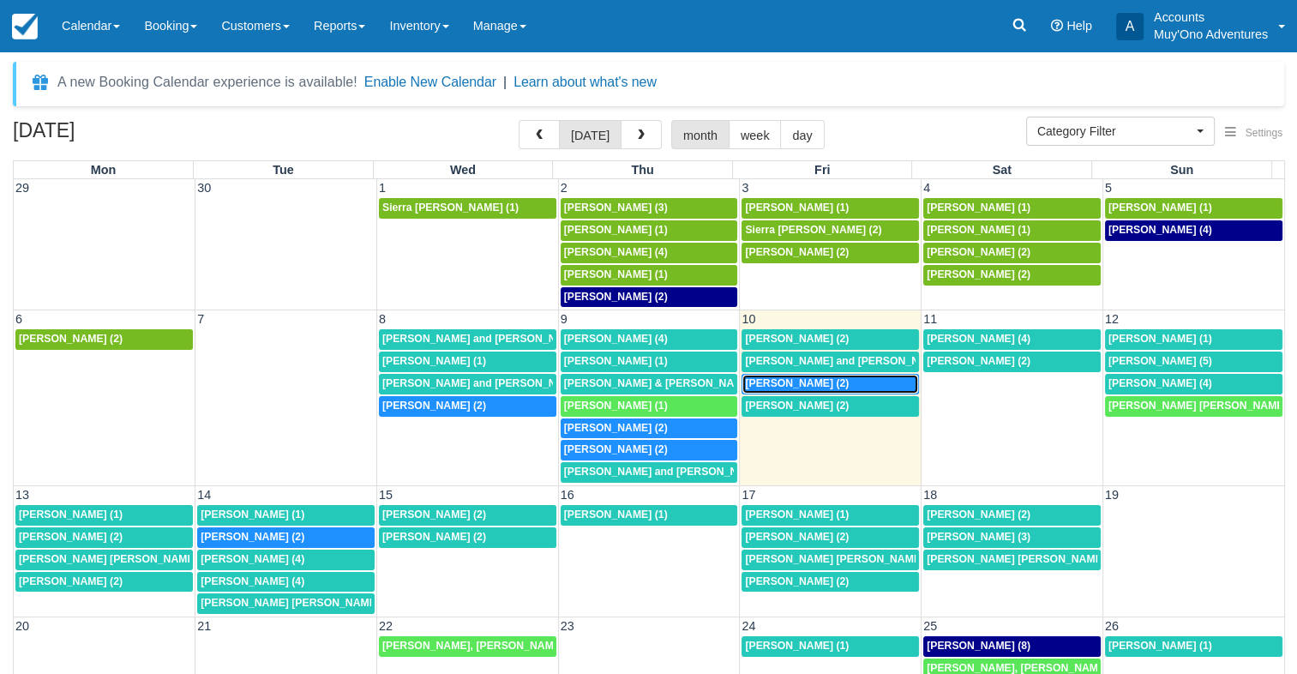
click at [865, 379] on div "7a Addie Rosenberger (2)" at bounding box center [830, 384] width 171 height 14
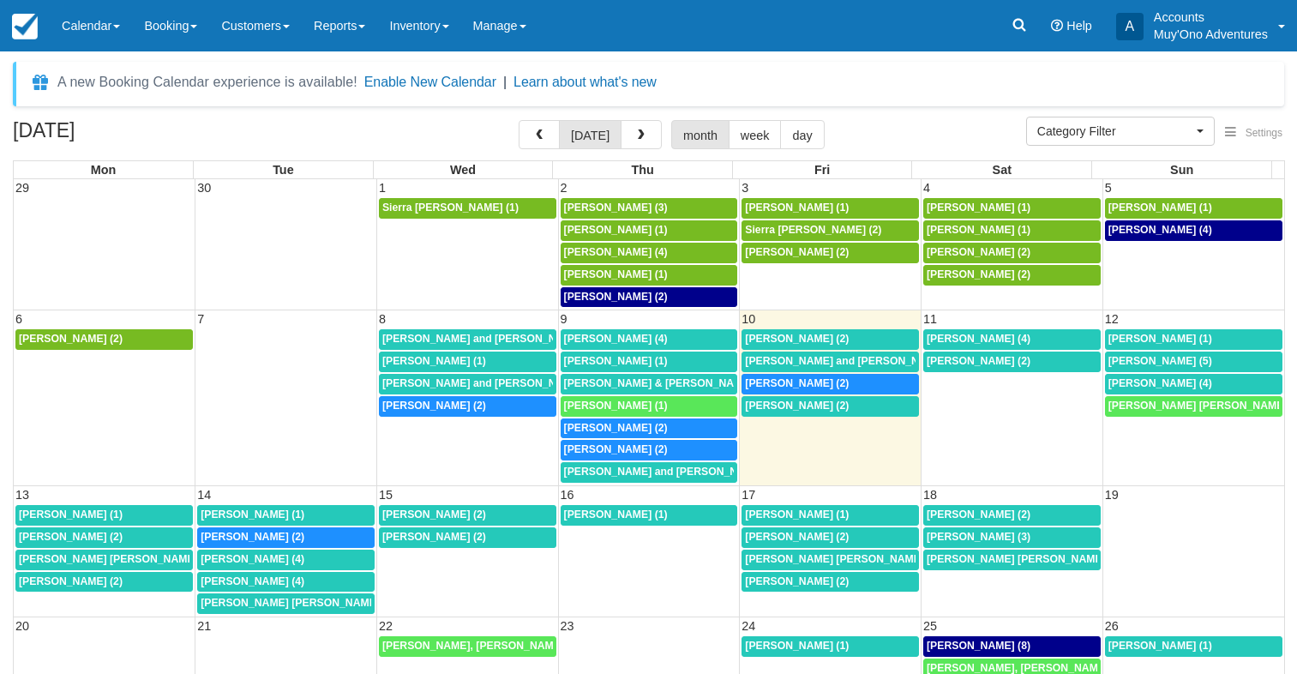
select select
click at [637, 287] on link "8a Judy Poston (2)" at bounding box center [649, 297] width 177 height 21
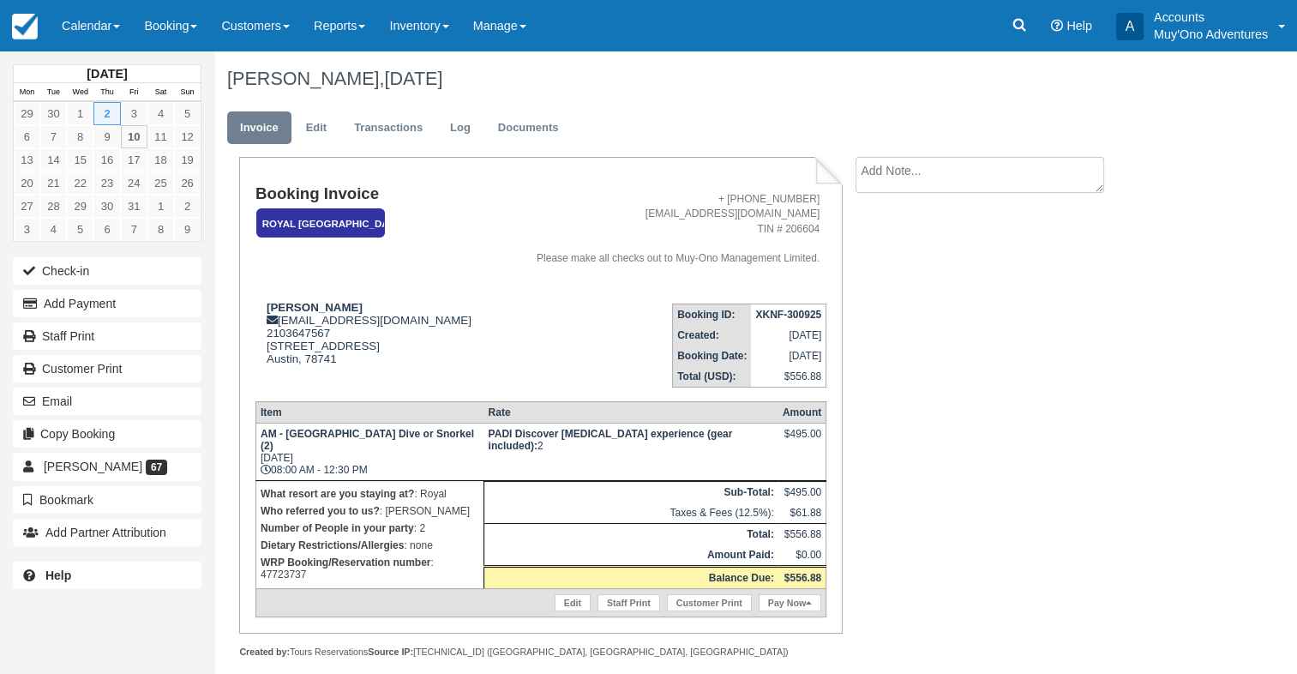
click at [456, 554] on p "WRP Booking/Reservation number : 47723737" at bounding box center [370, 568] width 219 height 29
copy p "47723737"
click at [785, 310] on strong "XKNF-300925" at bounding box center [788, 315] width 66 height 12
click at [788, 309] on strong "XKNF-300925" at bounding box center [788, 315] width 66 height 12
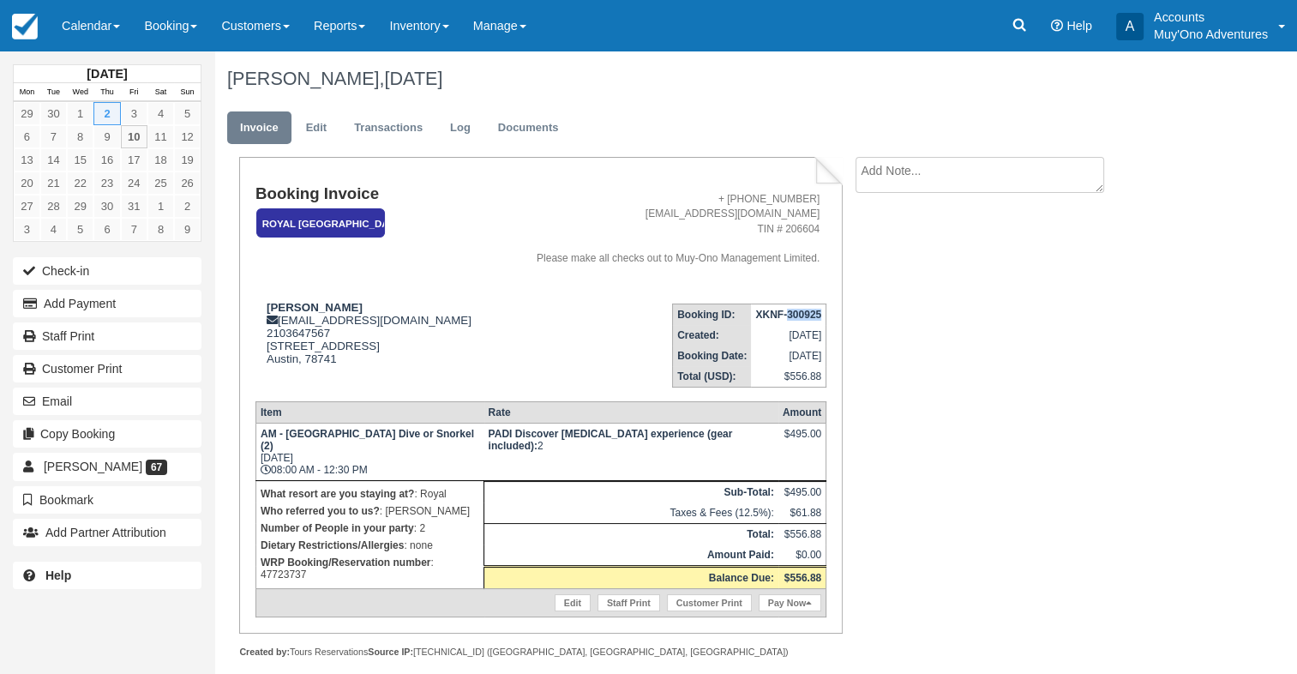
click at [788, 309] on strong "XKNF-300925" at bounding box center [788, 315] width 66 height 12
click at [788, 309] on td "XKNF-300925" at bounding box center [788, 314] width 75 height 21
copy tbody "XKNF-300925"
click at [292, 309] on strong "[PERSON_NAME]" at bounding box center [315, 307] width 96 height 13
click at [291, 308] on strong "[PERSON_NAME]" at bounding box center [315, 307] width 96 height 13
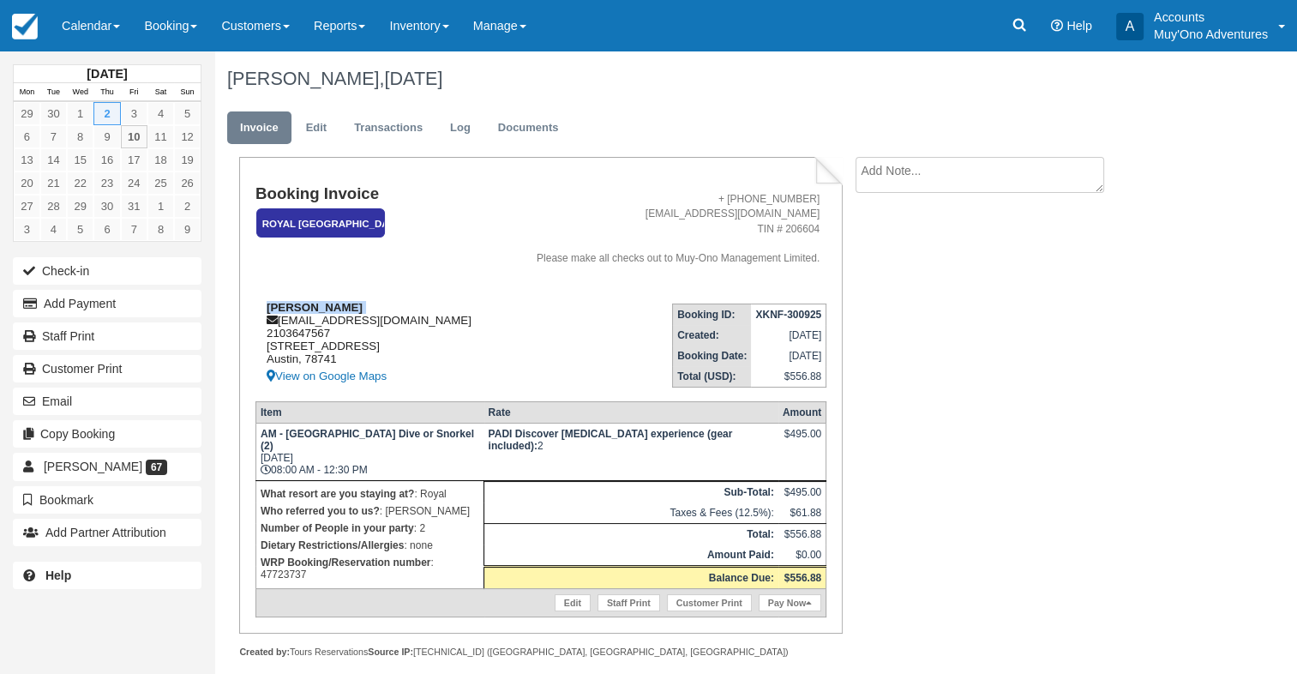
click at [291, 308] on strong "[PERSON_NAME]" at bounding box center [315, 307] width 96 height 13
copy div "[PERSON_NAME]"
drag, startPoint x: 286, startPoint y: 440, endPoint x: 403, endPoint y: 441, distance: 116.6
click at [403, 441] on strong "AM - [GEOGRAPHIC_DATA] Dive or Snorkel (2)" at bounding box center [368, 440] width 214 height 24
copy strong "Belize Barrier Reef Dive"
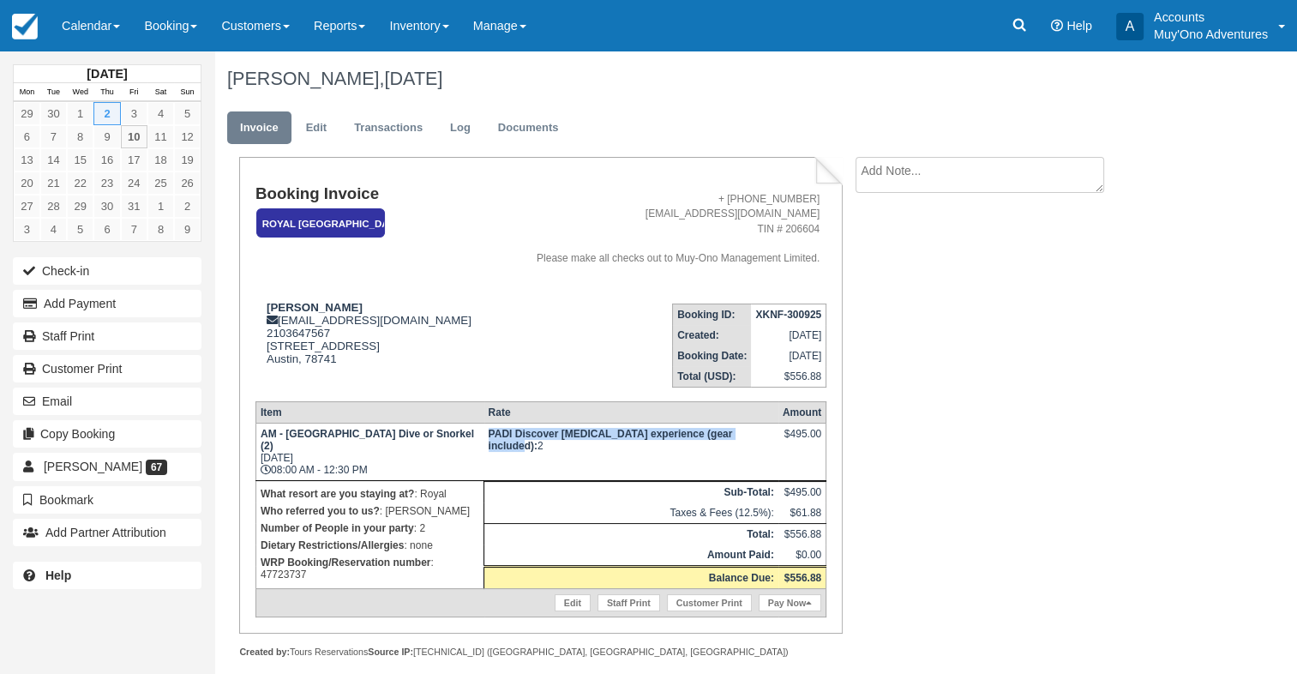
drag, startPoint x: 488, startPoint y: 430, endPoint x: 763, endPoint y: 451, distance: 276.0
click at [763, 451] on td "PADI Discover [MEDICAL_DATA] experience (gear included): 2" at bounding box center [631, 451] width 294 height 57
copy strong "PADI Discover [MEDICAL_DATA] experience (gear included)"
click at [447, 554] on p "WRP Booking/Reservation number : 47723737" at bounding box center [370, 568] width 219 height 29
click at [448, 554] on p "WRP Booking/Reservation number : 47723737" at bounding box center [370, 568] width 219 height 29
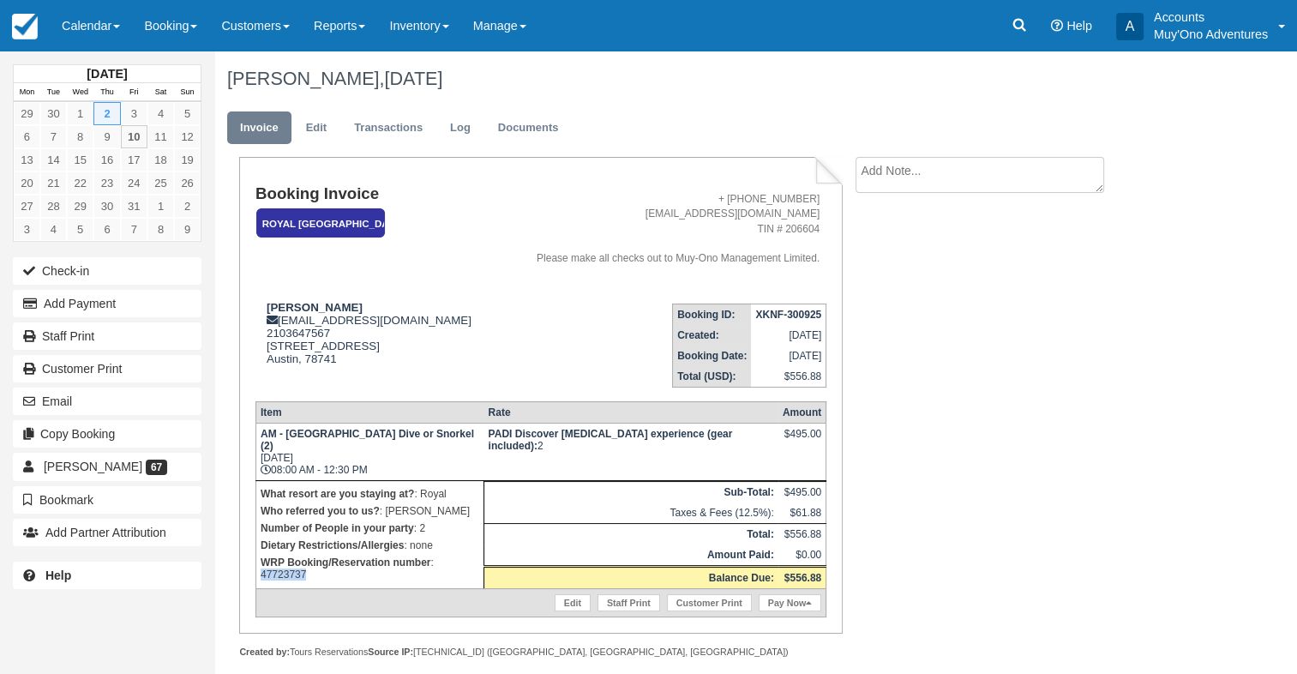
copy p "47723737"
